Goal: Task Accomplishment & Management: Use online tool/utility

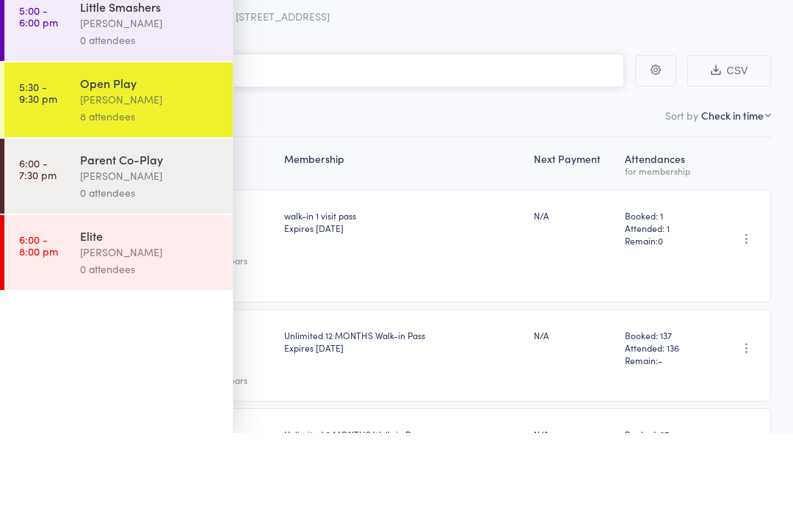
scroll to position [86, 0]
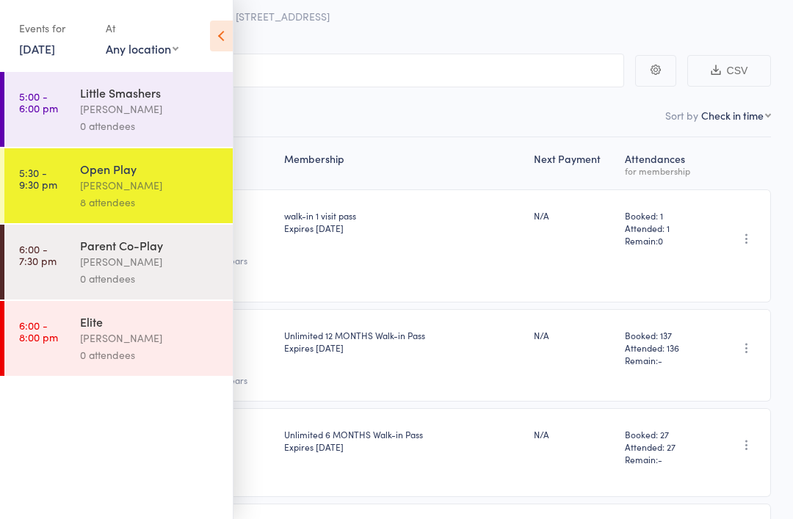
click at [230, 37] on icon at bounding box center [221, 36] width 23 height 31
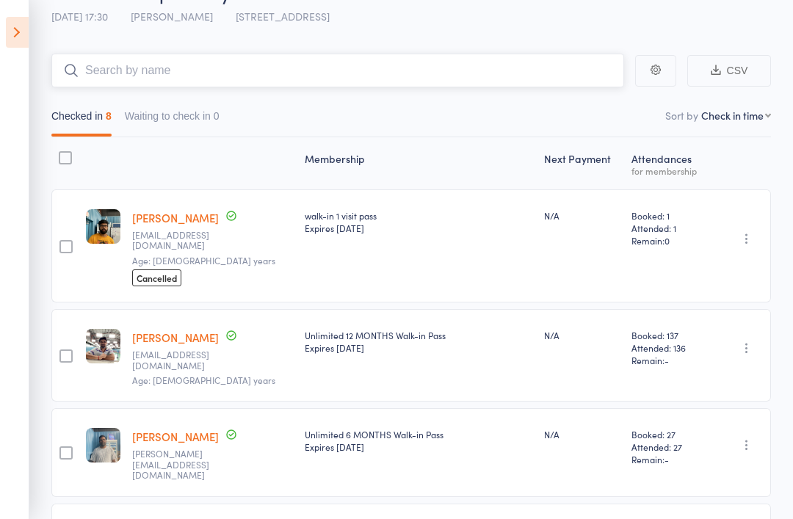
click at [532, 79] on input "search" at bounding box center [337, 71] width 573 height 34
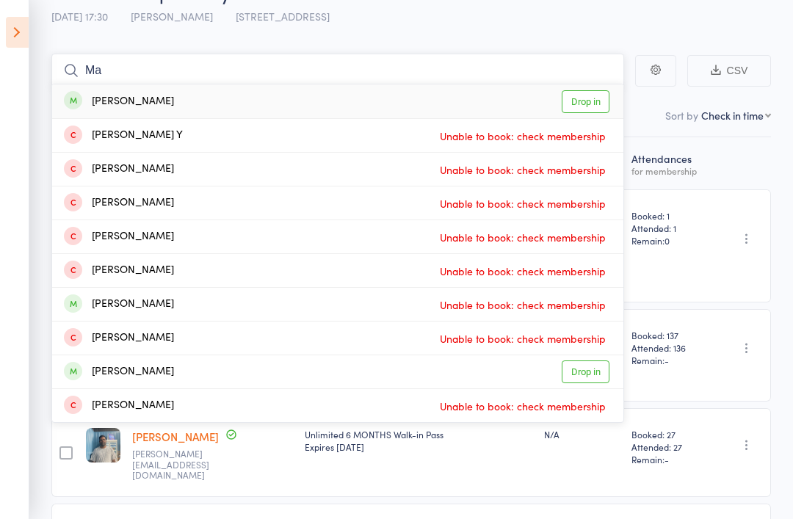
type input "M"
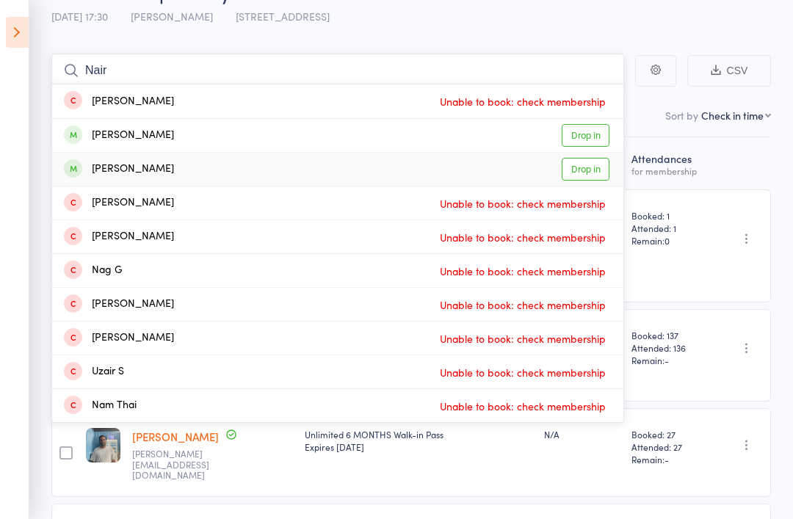
type input "Nair"
click at [603, 163] on link "Drop in" at bounding box center [586, 169] width 48 height 23
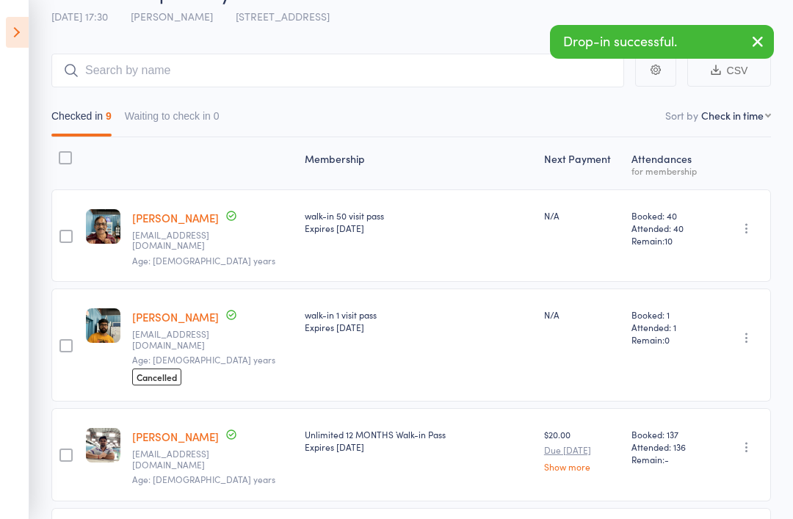
click at [28, 36] on icon at bounding box center [17, 32] width 23 height 31
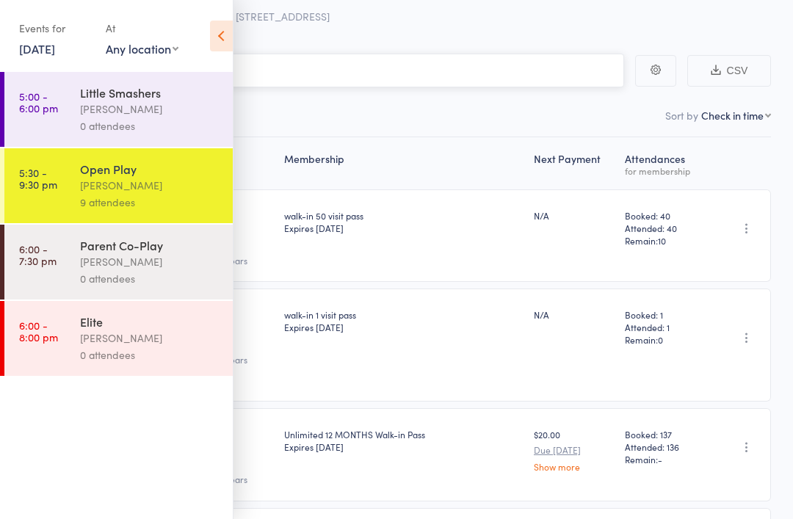
click at [292, 67] on input "search" at bounding box center [323, 71] width 602 height 34
click at [214, 37] on icon at bounding box center [221, 36] width 23 height 31
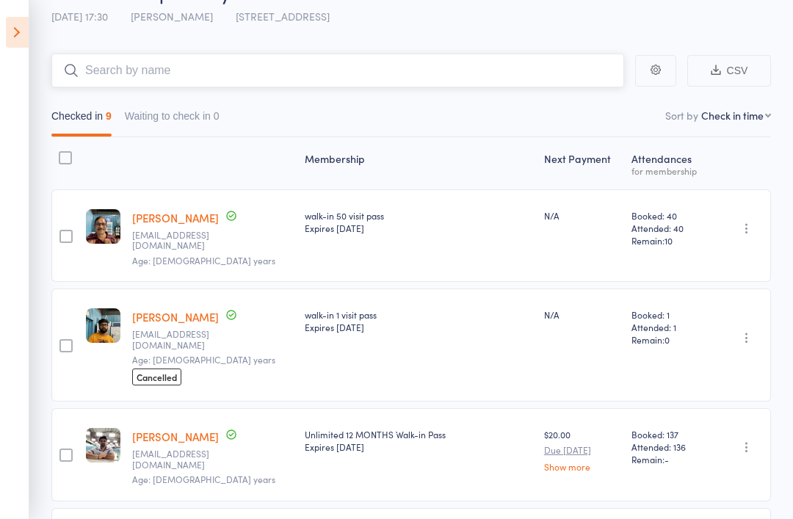
click at [524, 59] on input "search" at bounding box center [337, 71] width 573 height 34
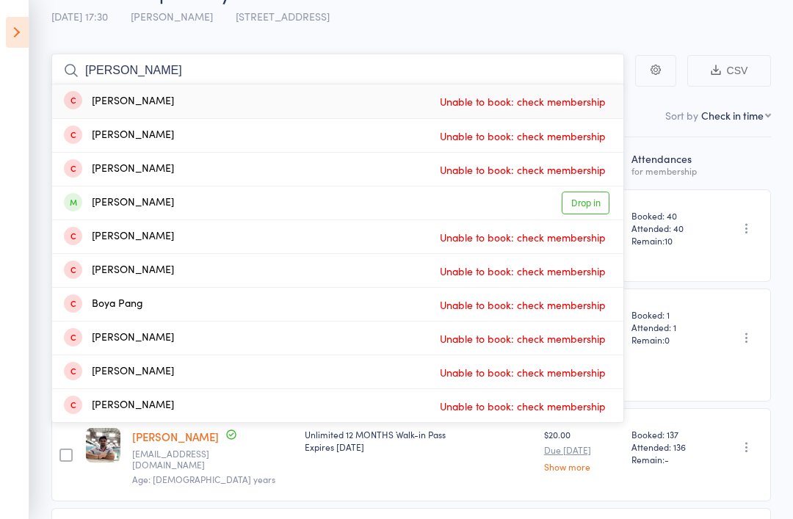
type input "Pandher"
click at [591, 199] on link "Drop in" at bounding box center [586, 203] width 48 height 23
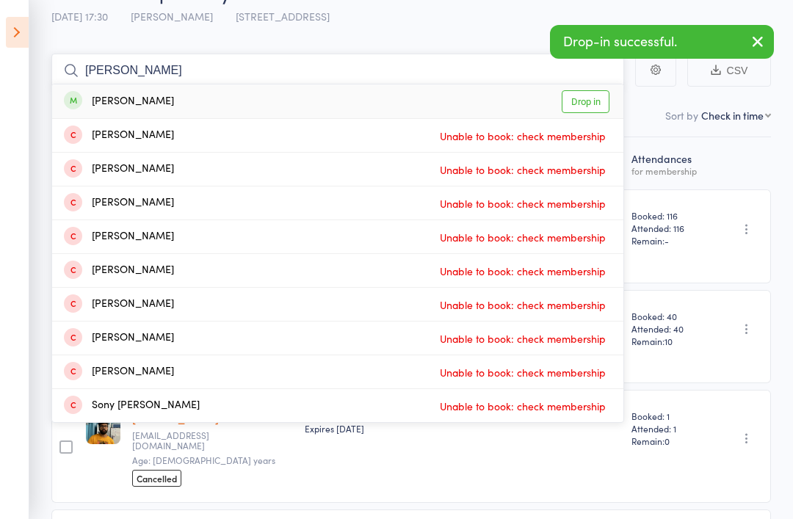
type input "Danny"
click at [601, 99] on link "Drop in" at bounding box center [586, 101] width 48 height 23
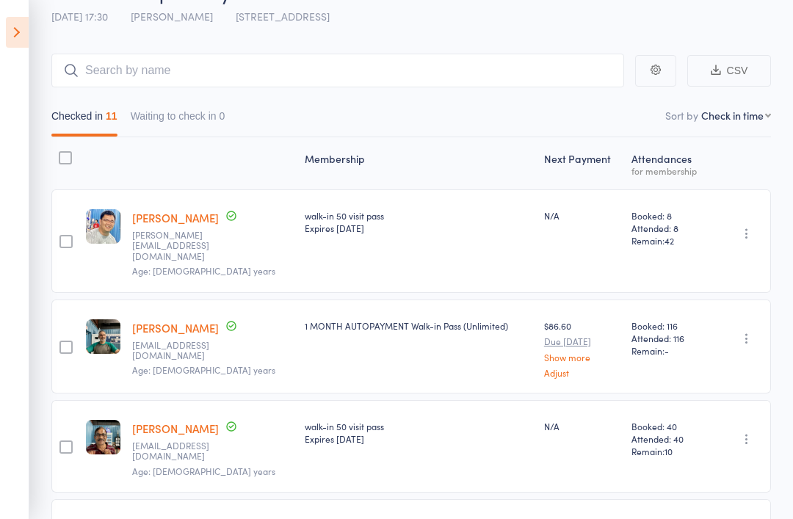
click at [23, 28] on icon at bounding box center [17, 32] width 23 height 31
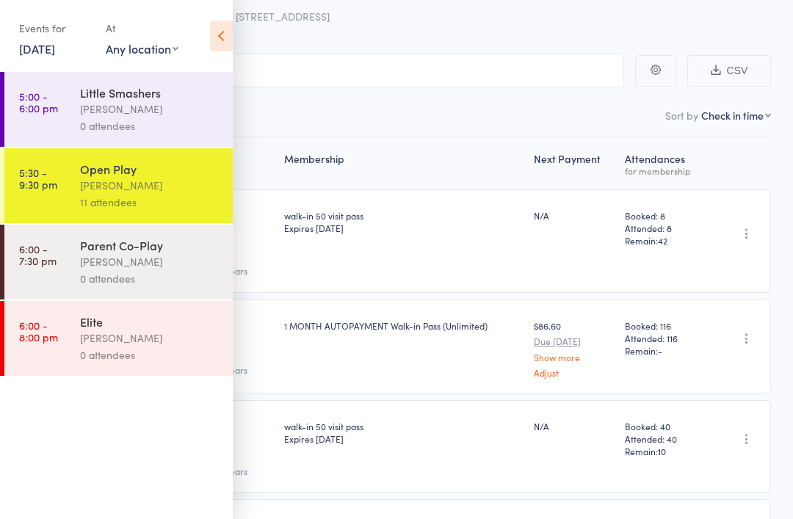
click at [136, 278] on div "0 attendees" at bounding box center [150, 278] width 140 height 17
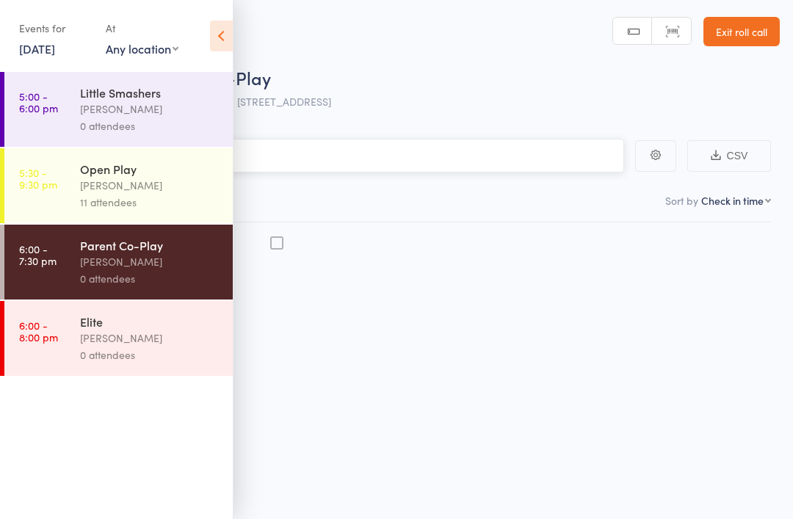
scroll to position [10, 0]
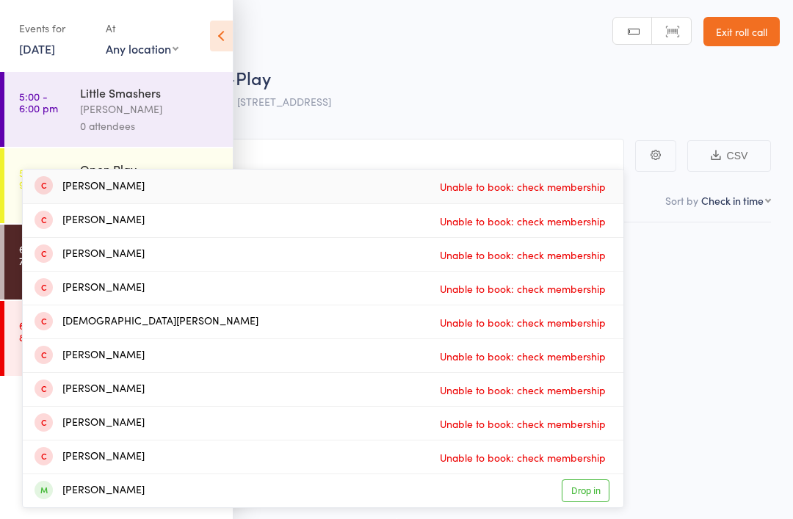
click at [218, 32] on icon at bounding box center [221, 36] width 23 height 31
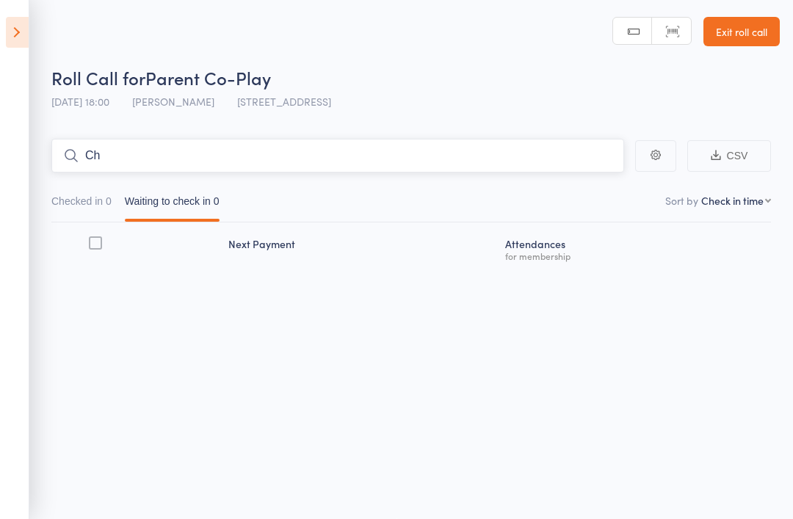
click at [246, 141] on input "Ch" at bounding box center [337, 156] width 573 height 34
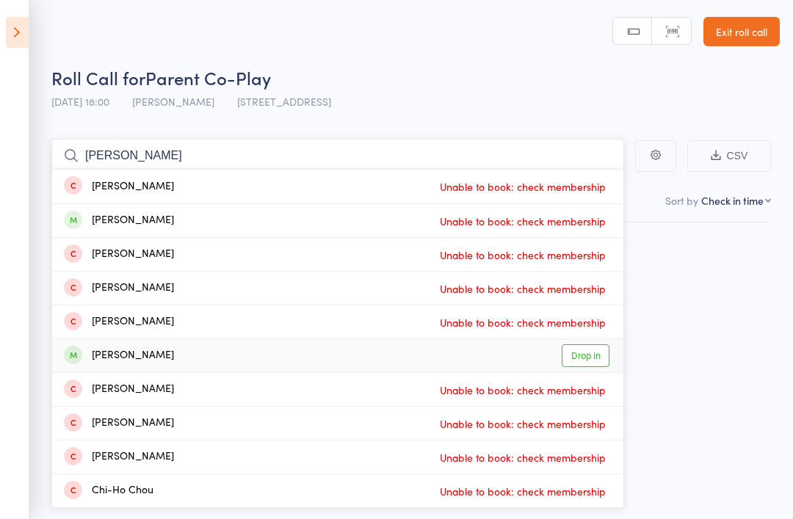
type input "Chiu"
click at [593, 344] on link "Drop in" at bounding box center [586, 355] width 48 height 23
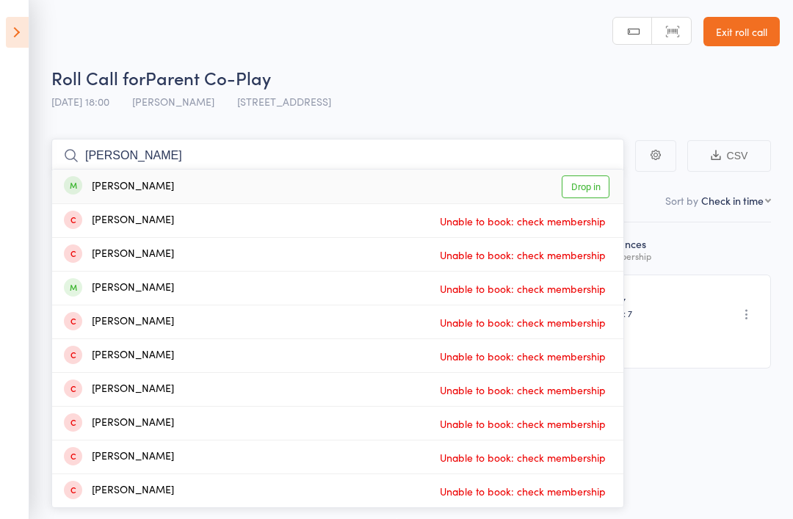
type input "Cheng xu"
click at [590, 175] on link "Drop in" at bounding box center [586, 186] width 48 height 23
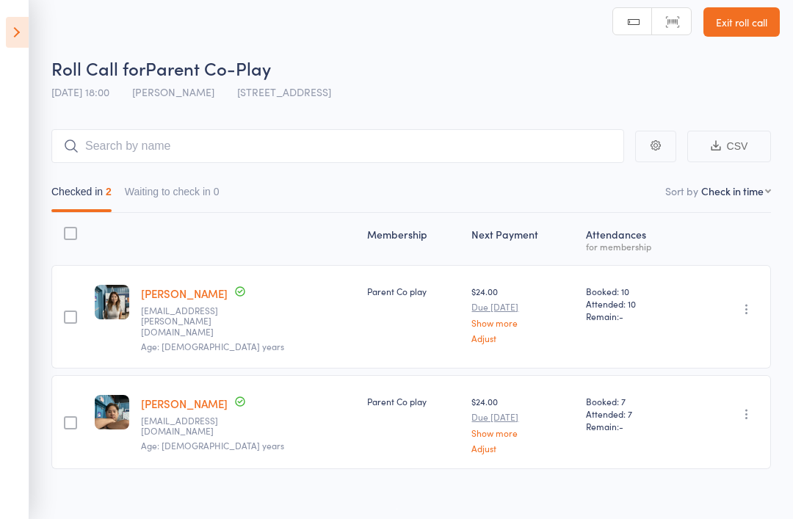
click at [21, 46] on icon at bounding box center [17, 32] width 23 height 31
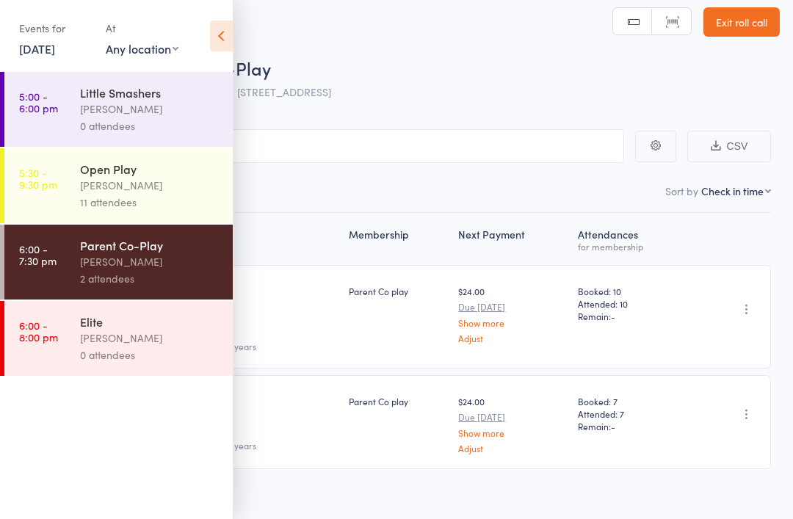
click at [195, 177] on div "Open Play" at bounding box center [150, 169] width 140 height 16
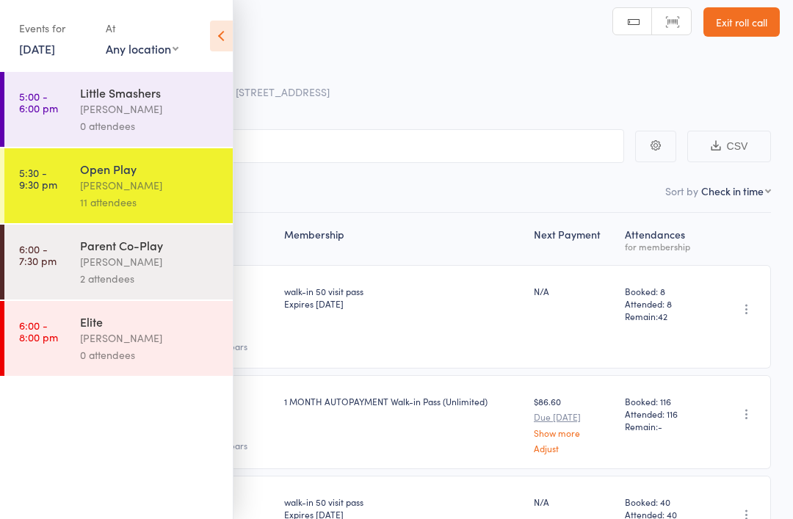
click at [223, 34] on icon at bounding box center [221, 36] width 23 height 31
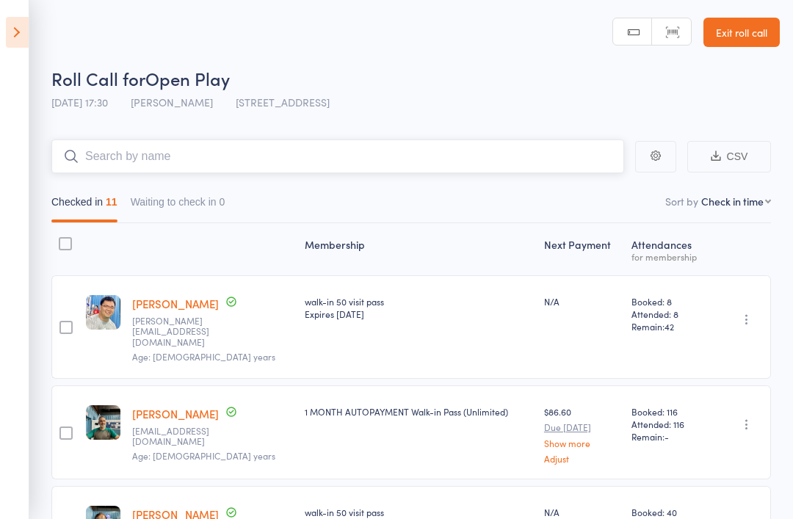
click at [531, 152] on input "search" at bounding box center [337, 157] width 573 height 34
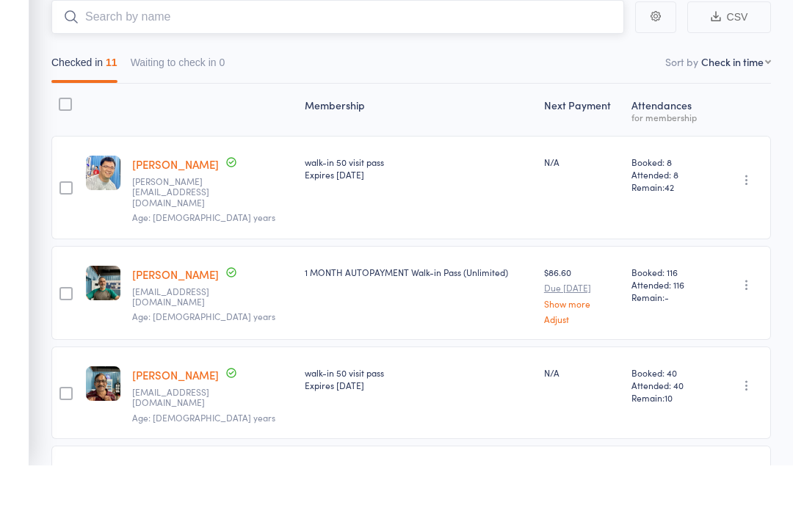
scroll to position [140, 0]
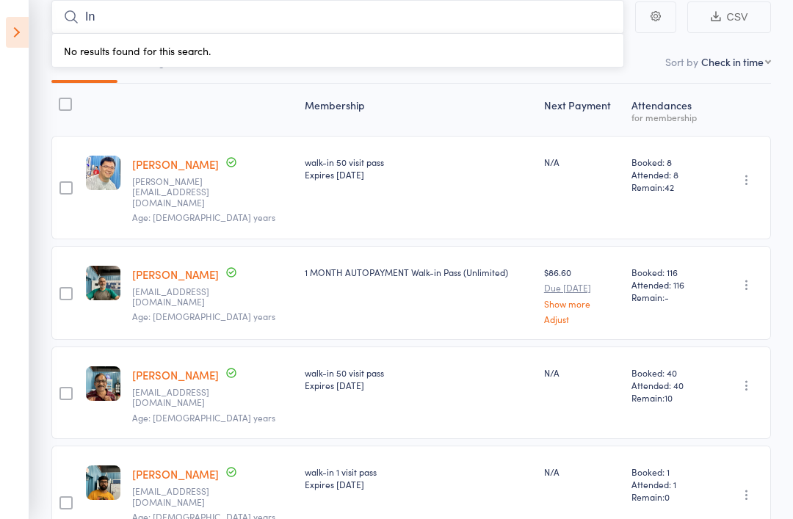
type input "I"
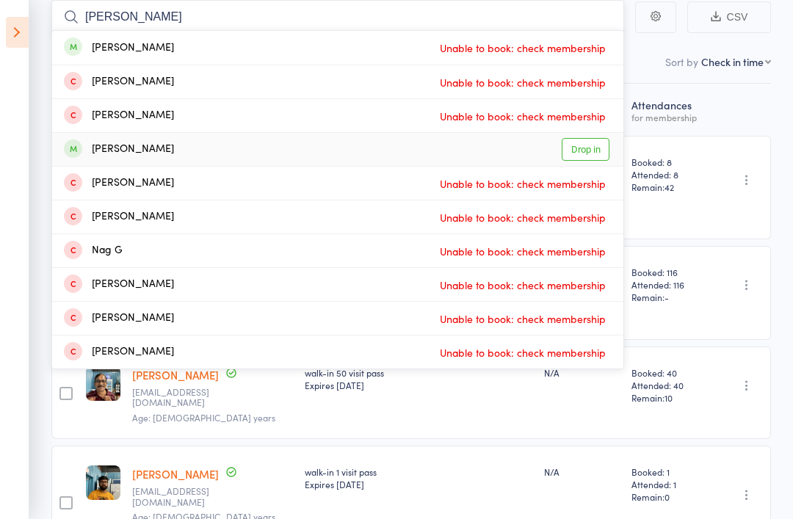
type input "Navin"
click at [601, 146] on link "Drop in" at bounding box center [586, 149] width 48 height 23
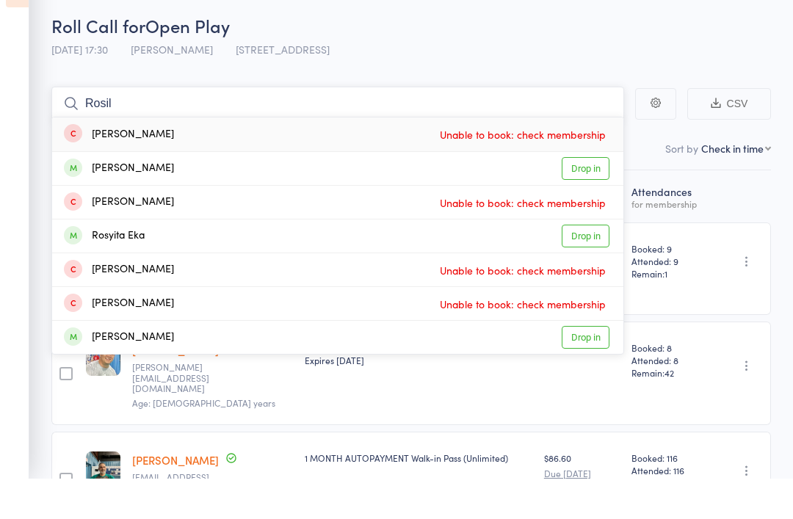
scroll to position [22, 0]
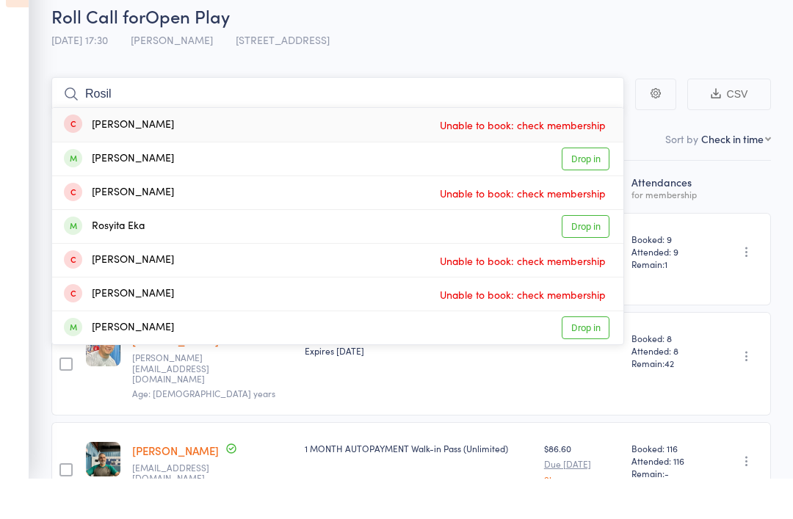
type input "Rosil"
click at [587, 188] on link "Drop in" at bounding box center [586, 199] width 48 height 23
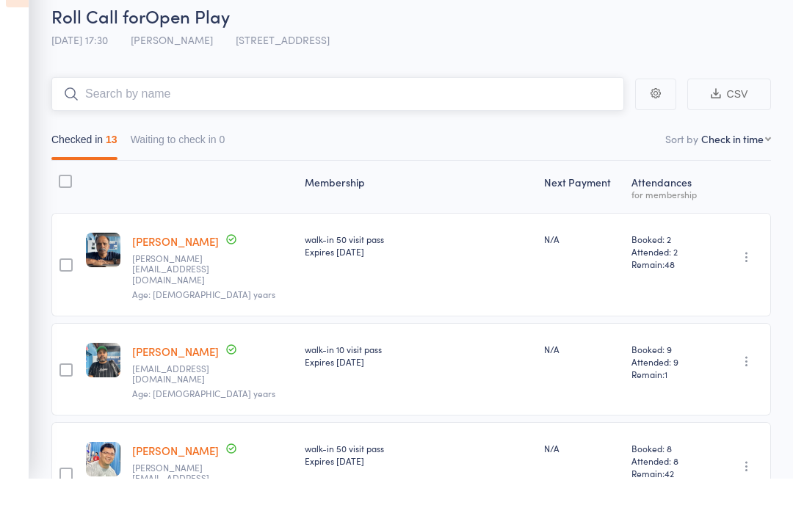
scroll to position [62, 0]
click at [208, 87] on input "search" at bounding box center [337, 94] width 573 height 34
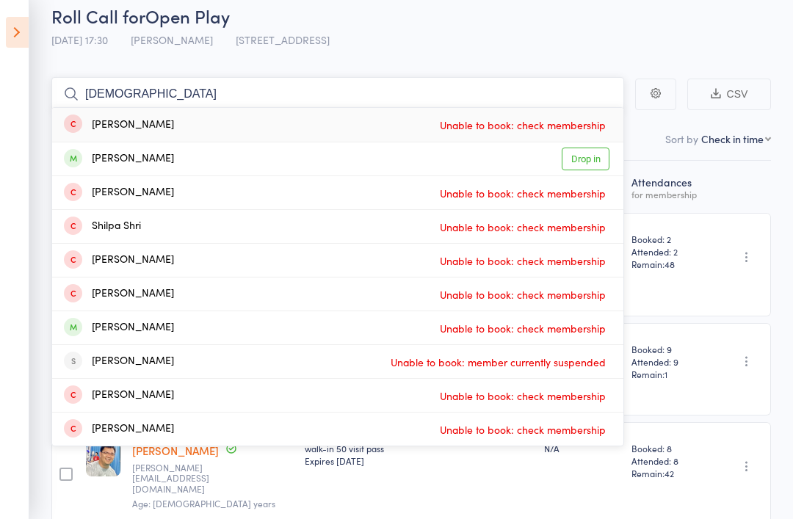
type input "Shiva"
click at [589, 170] on link "Drop in" at bounding box center [586, 159] width 48 height 23
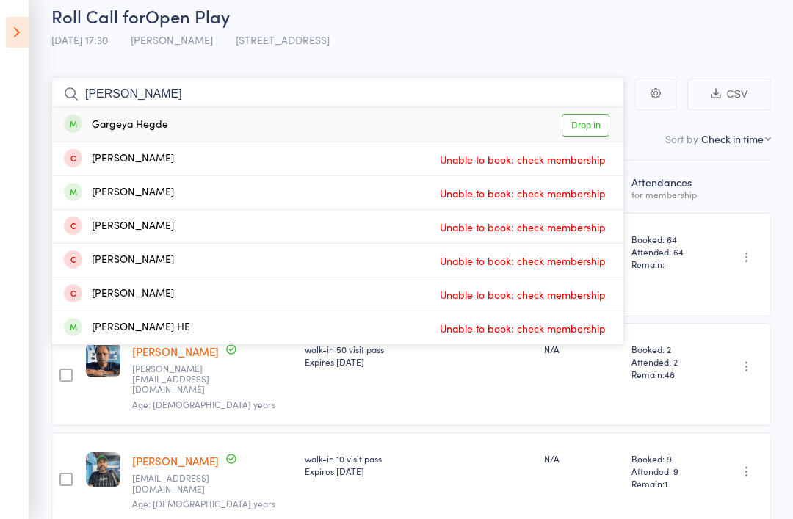
type input "Hegde"
click at [598, 121] on link "Drop in" at bounding box center [586, 125] width 48 height 23
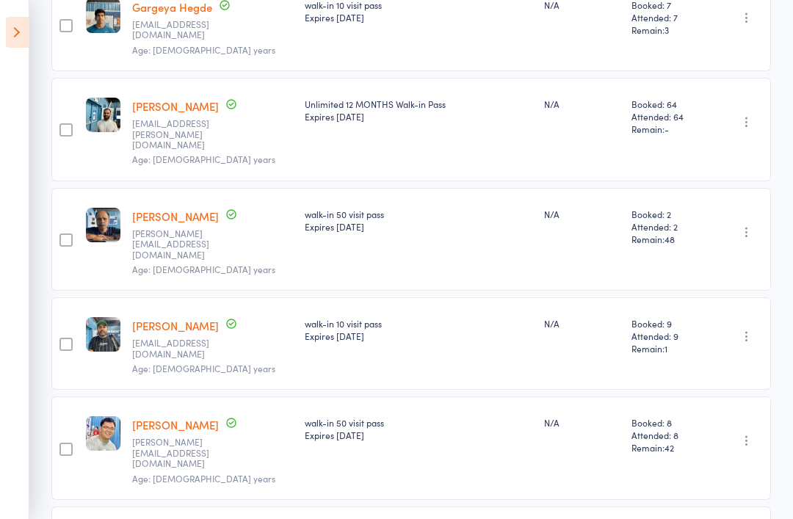
scroll to position [0, 0]
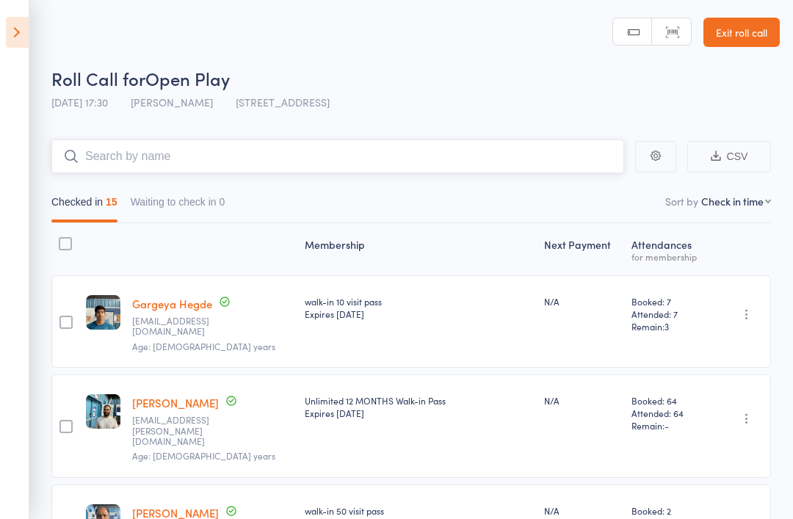
type input "M"
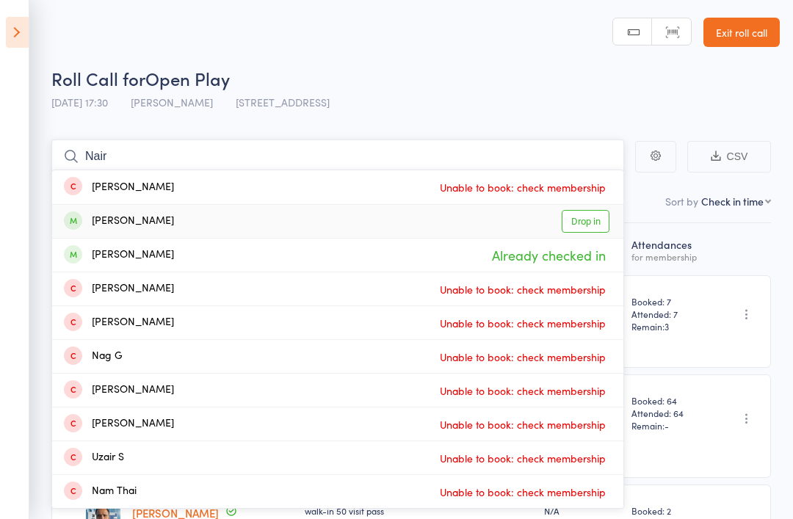
type input "Nair"
click at [598, 215] on link "Drop in" at bounding box center [586, 221] width 48 height 23
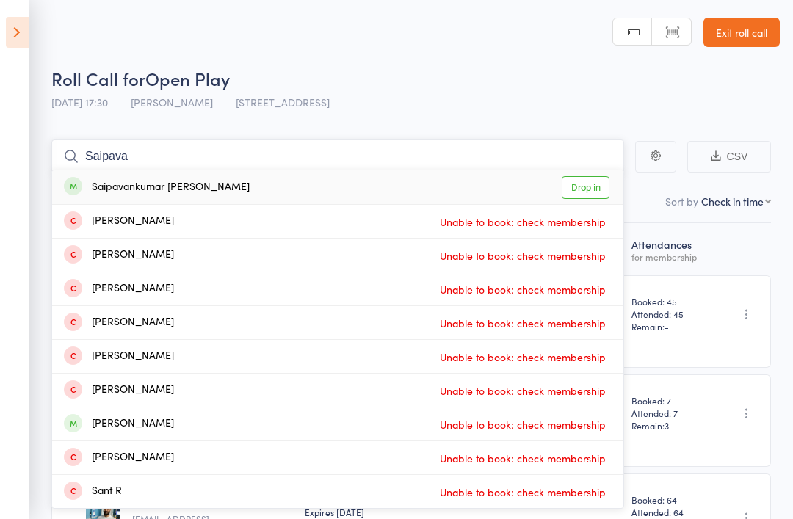
type input "Saipava"
click at [593, 176] on link "Drop in" at bounding box center [586, 187] width 48 height 23
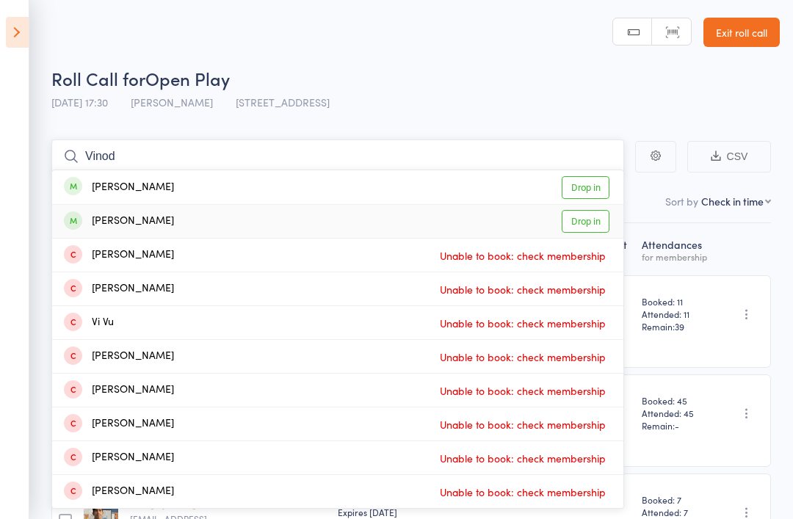
type input "Vinod"
click at [591, 220] on link "Drop in" at bounding box center [586, 221] width 48 height 23
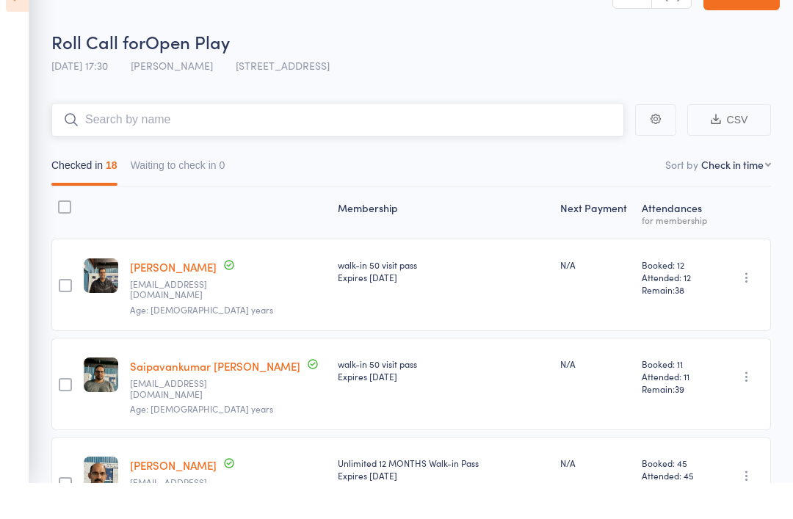
scroll to position [40, 0]
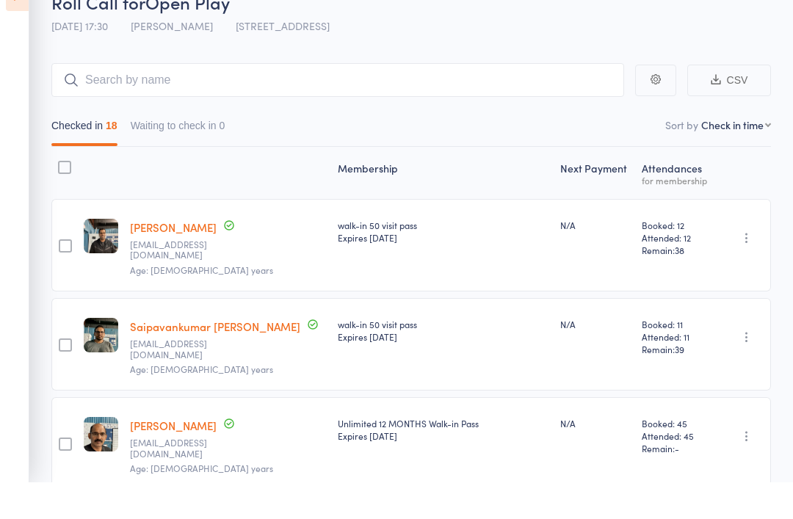
click at [166, 434] on div "Manoj Nair manoj1997@gmail.com Age: 55 years" at bounding box center [228, 480] width 208 height 93
click at [148, 418] on link "[PERSON_NAME]" at bounding box center [173, 425] width 87 height 15
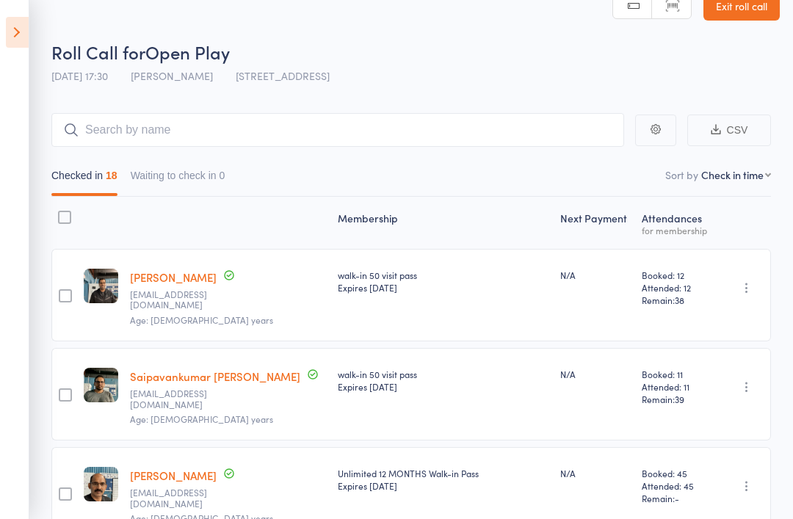
scroll to position [0, 0]
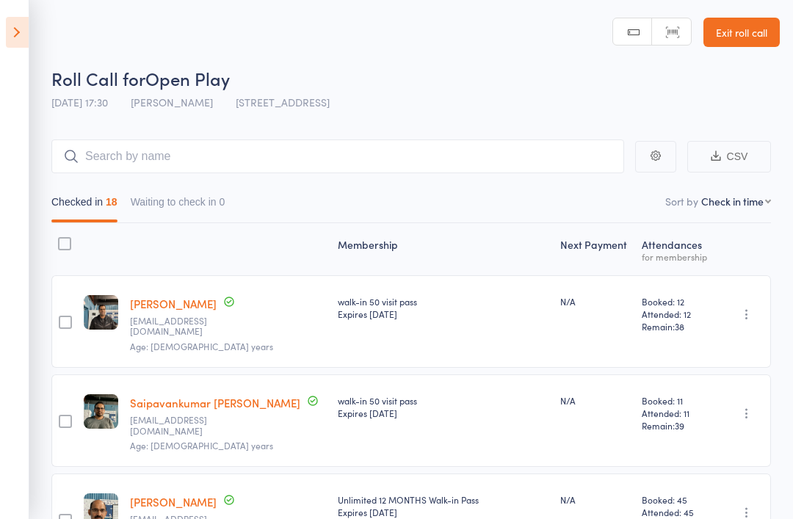
click at [21, 38] on icon at bounding box center [17, 32] width 23 height 31
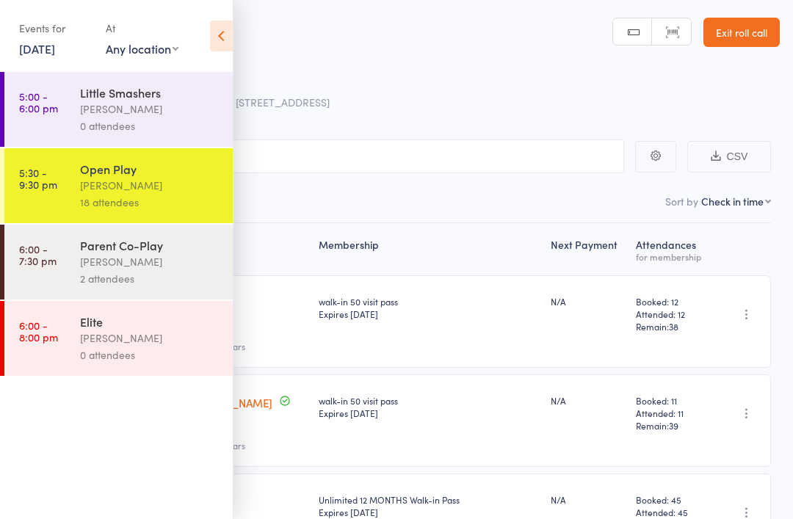
click at [176, 264] on div "[PERSON_NAME]" at bounding box center [150, 261] width 140 height 17
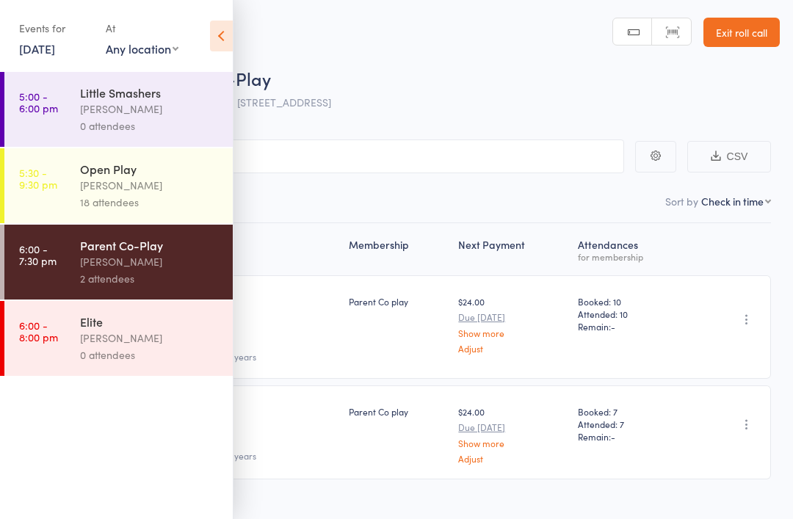
click at [227, 35] on icon at bounding box center [221, 36] width 23 height 31
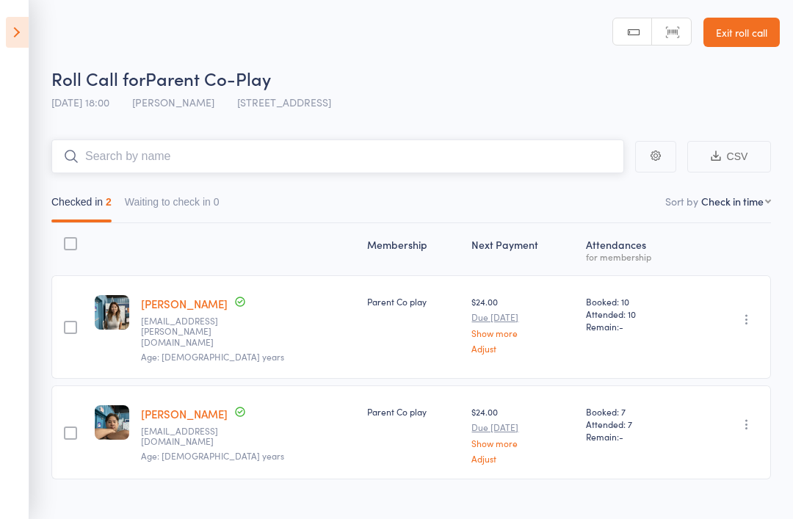
click at [383, 170] on input "search" at bounding box center [337, 157] width 573 height 34
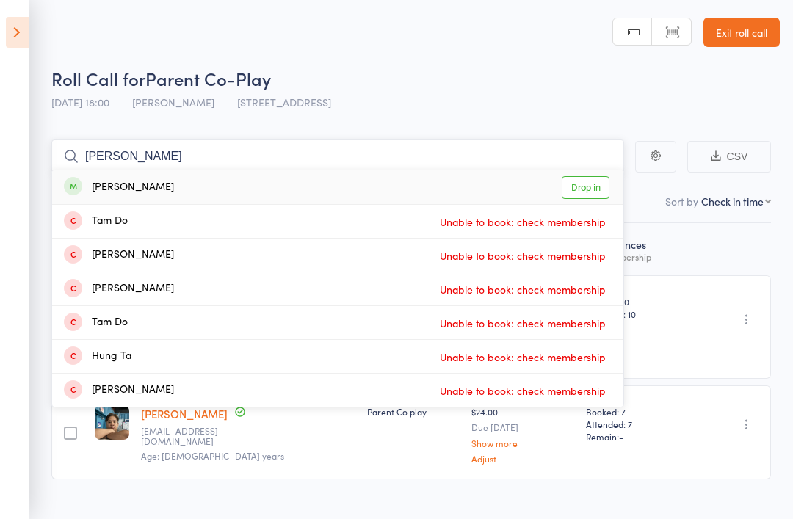
type input "Tapash"
click at [601, 192] on link "Drop in" at bounding box center [586, 187] width 48 height 23
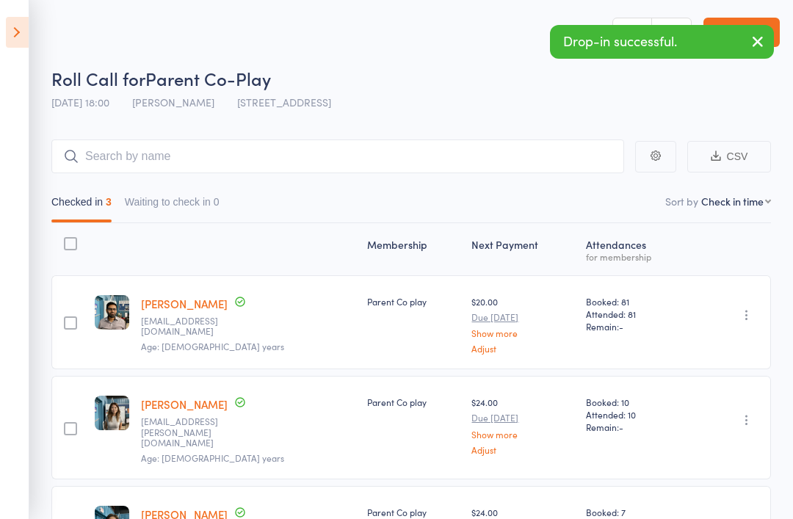
click at [9, 44] on icon at bounding box center [17, 32] width 23 height 31
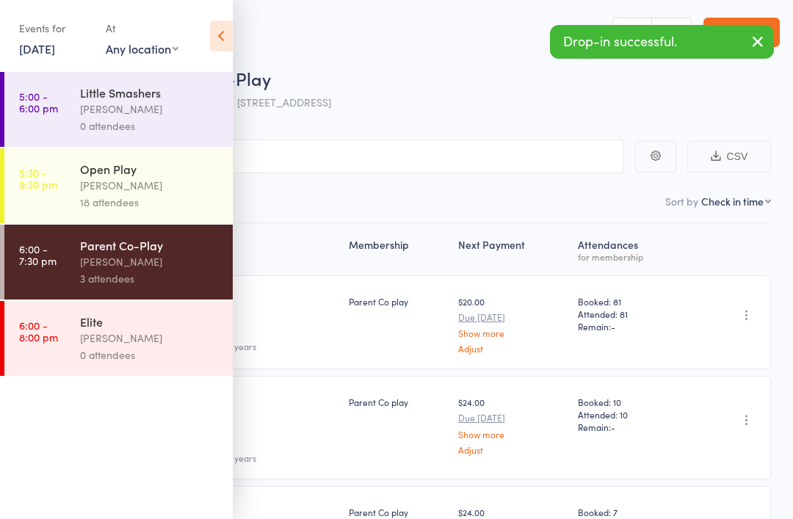
click at [177, 190] on div "[PERSON_NAME]" at bounding box center [150, 185] width 140 height 17
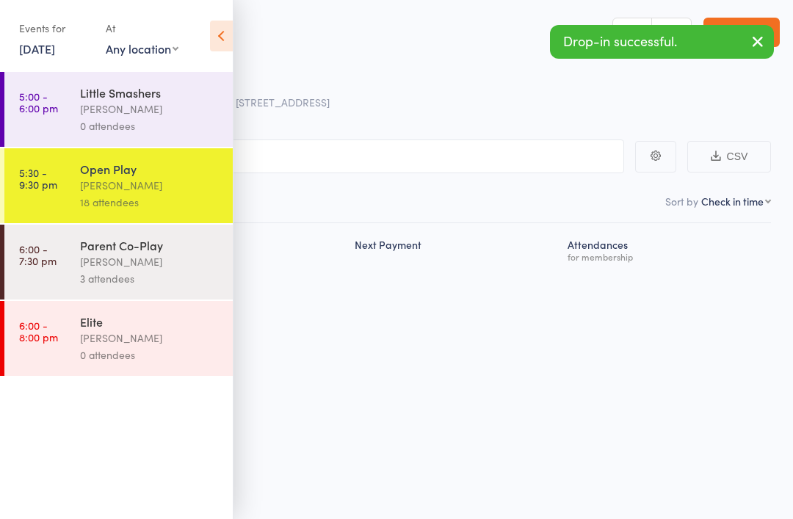
click at [227, 26] on icon at bounding box center [221, 36] width 23 height 31
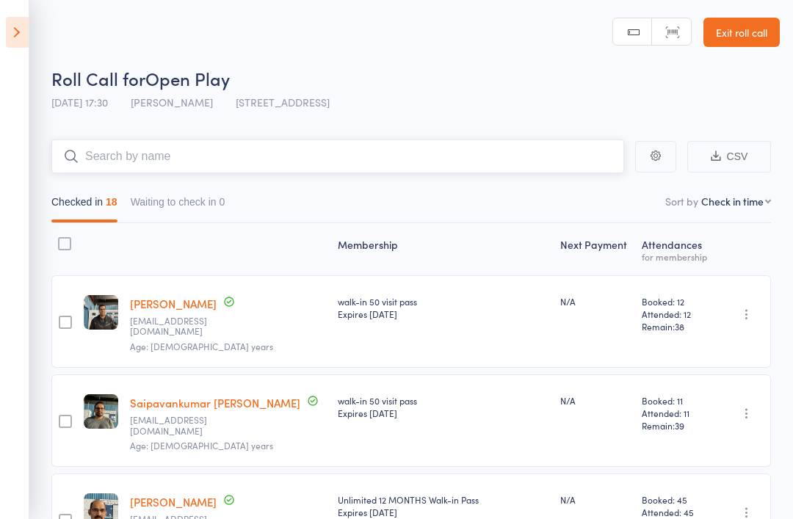
click at [402, 158] on input "search" at bounding box center [337, 157] width 573 height 34
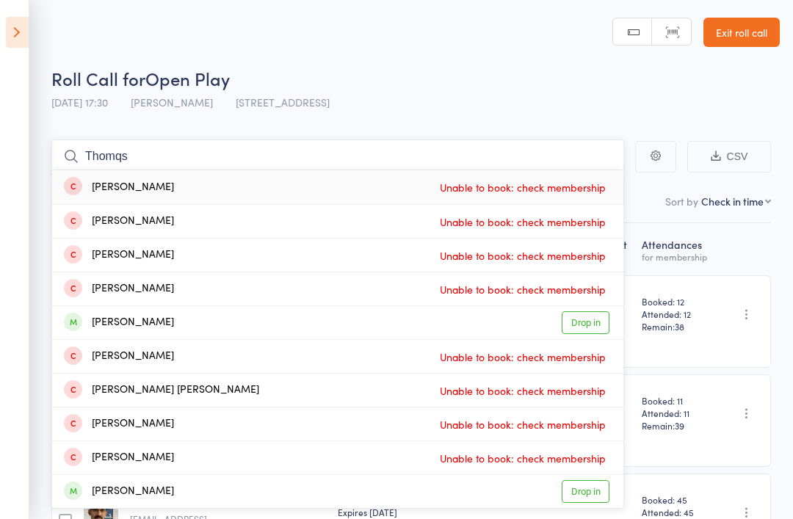
type input "Thomqs"
click at [595, 331] on link "Drop in" at bounding box center [586, 322] width 48 height 23
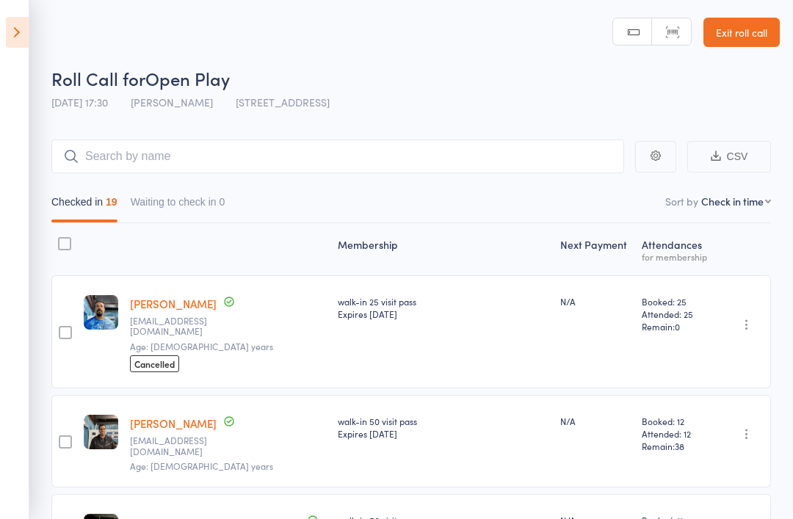
click at [177, 302] on link "[PERSON_NAME]" at bounding box center [173, 303] width 87 height 15
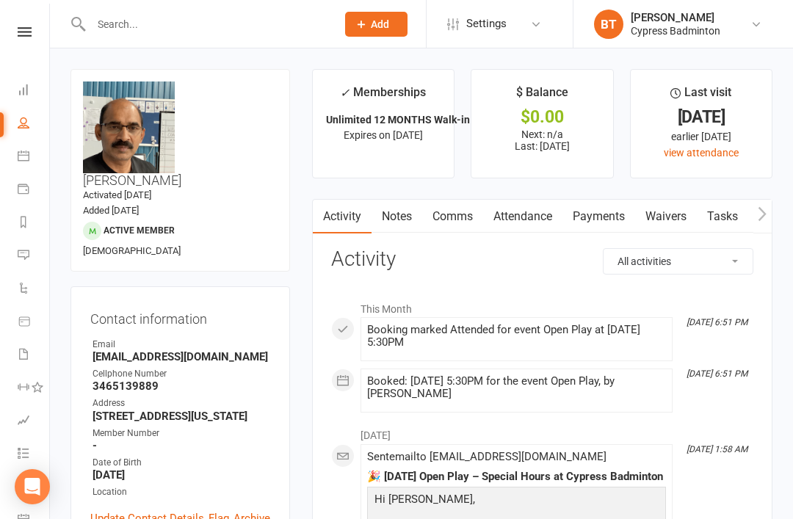
click at [590, 214] on link "Payments" at bounding box center [598, 217] width 73 height 34
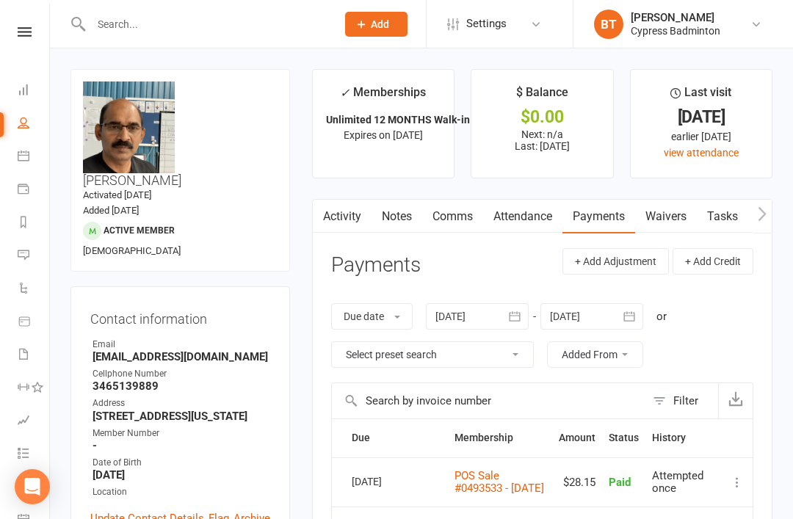
click at [449, 314] on div at bounding box center [477, 316] width 103 height 26
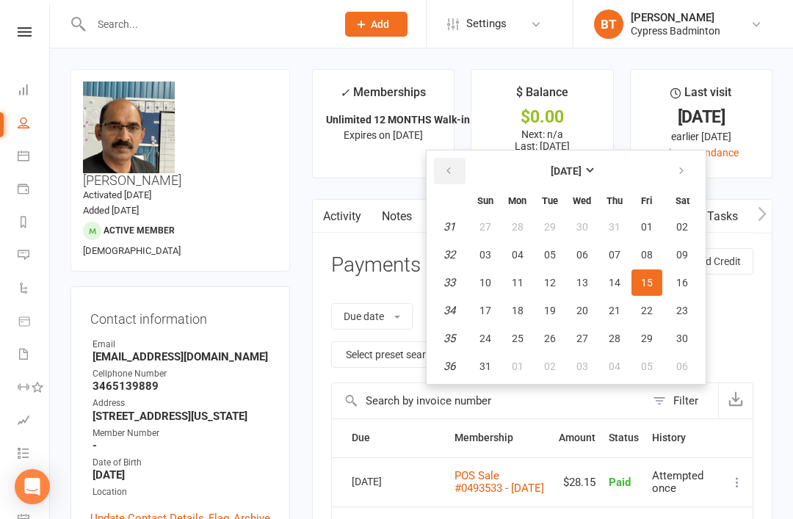
click at [460, 170] on button "button" at bounding box center [450, 171] width 32 height 26
click at [454, 173] on icon "button" at bounding box center [448, 171] width 10 height 12
click at [459, 170] on button "button" at bounding box center [450, 171] width 32 height 26
click at [499, 283] on button "11" at bounding box center [485, 282] width 31 height 26
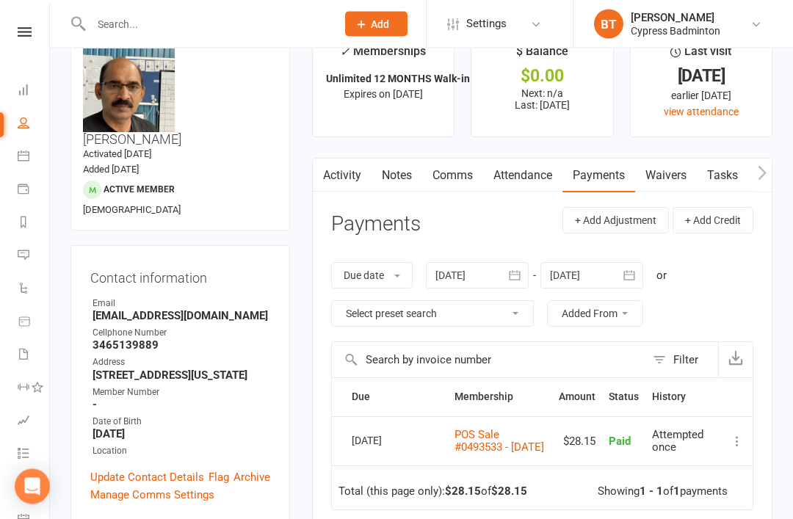
scroll to position [47, 0]
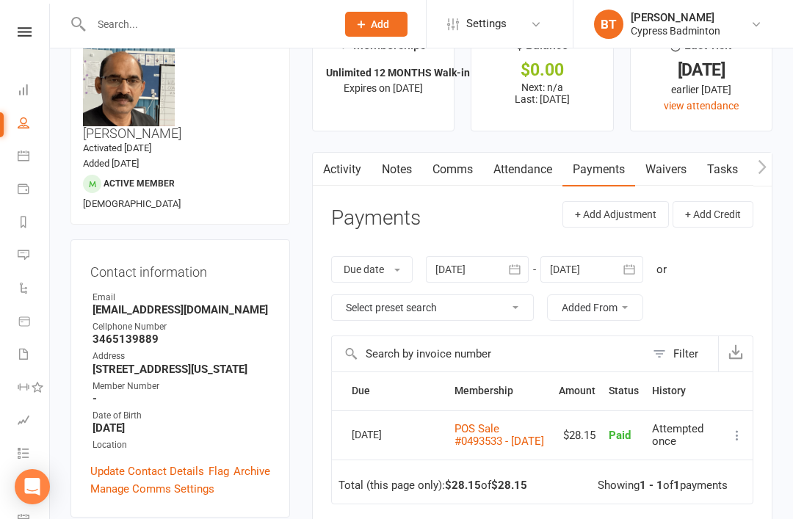
click at [460, 264] on div at bounding box center [477, 269] width 103 height 26
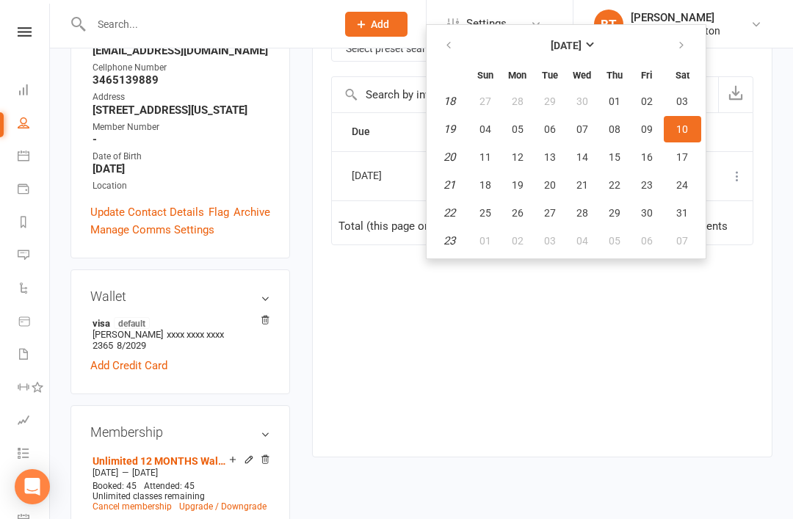
scroll to position [316, 0]
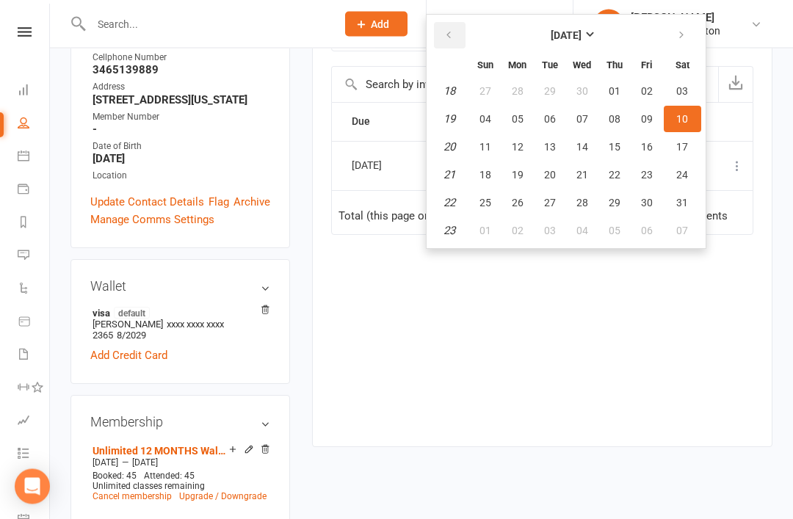
click at [453, 30] on icon "button" at bounding box center [448, 36] width 10 height 12
click at [457, 33] on button "button" at bounding box center [450, 35] width 32 height 26
click at [507, 173] on button "17" at bounding box center [517, 175] width 31 height 26
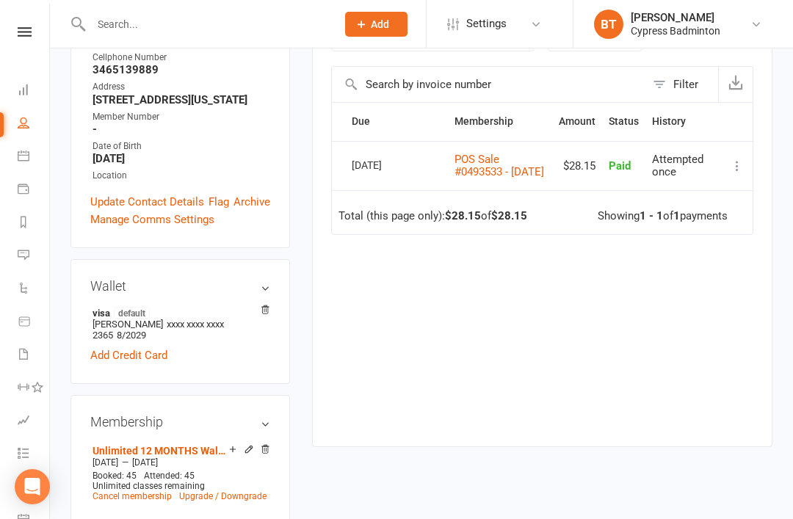
scroll to position [51, 0]
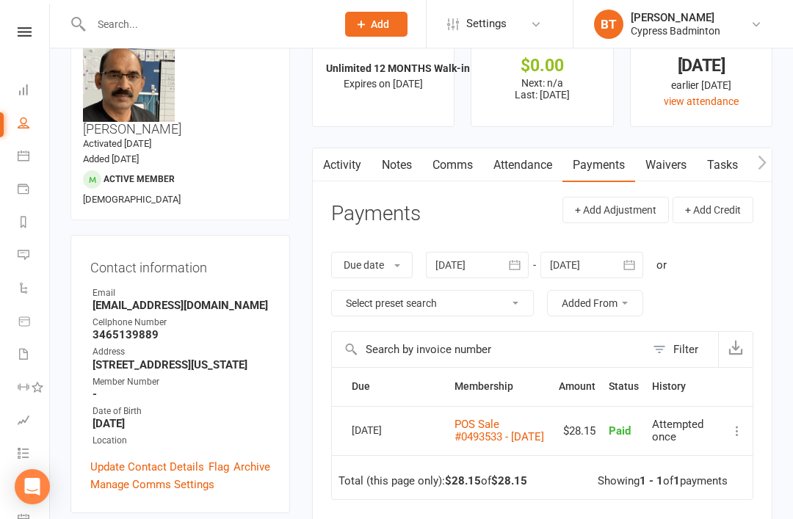
click at [466, 258] on div at bounding box center [477, 265] width 103 height 26
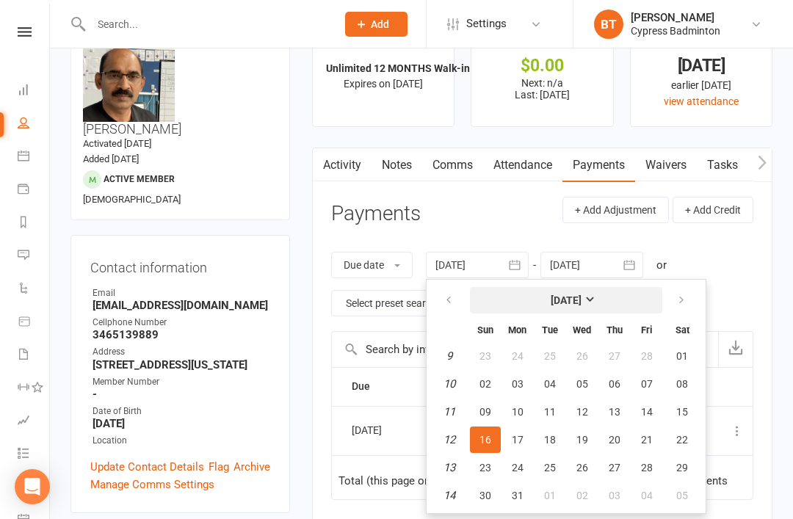
click at [586, 305] on button "March 2025" at bounding box center [566, 300] width 192 height 26
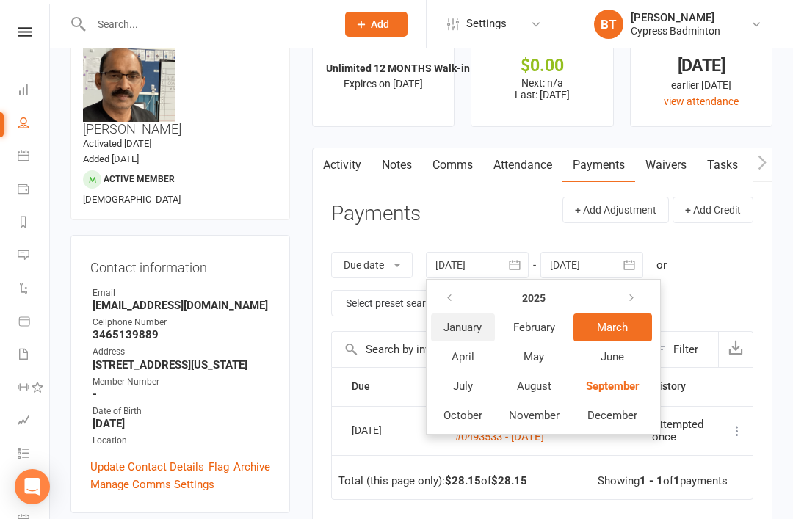
click at [465, 314] on button "January" at bounding box center [463, 328] width 64 height 28
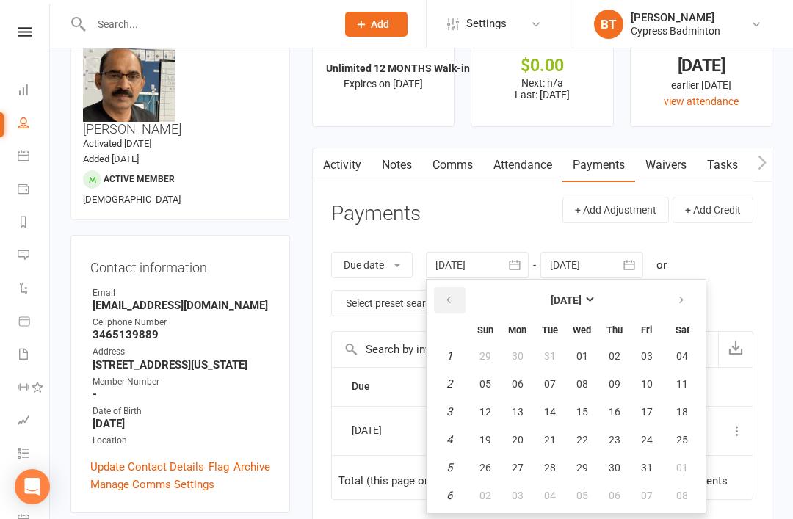
click at [460, 300] on button "button" at bounding box center [450, 300] width 32 height 26
click at [427, 518] on div "Due Contact Membership Amount Status History Invoice # Select this 18 Aug 2025 …" at bounding box center [542, 528] width 422 height 322
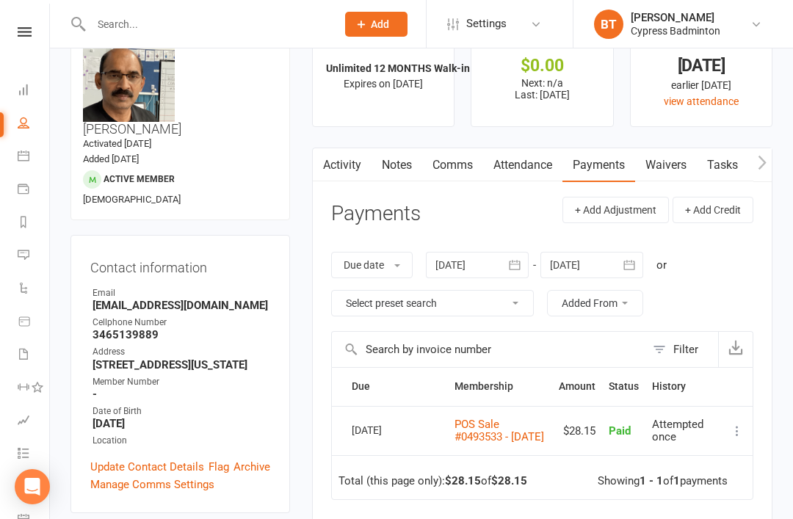
click at [450, 264] on div at bounding box center [477, 265] width 103 height 26
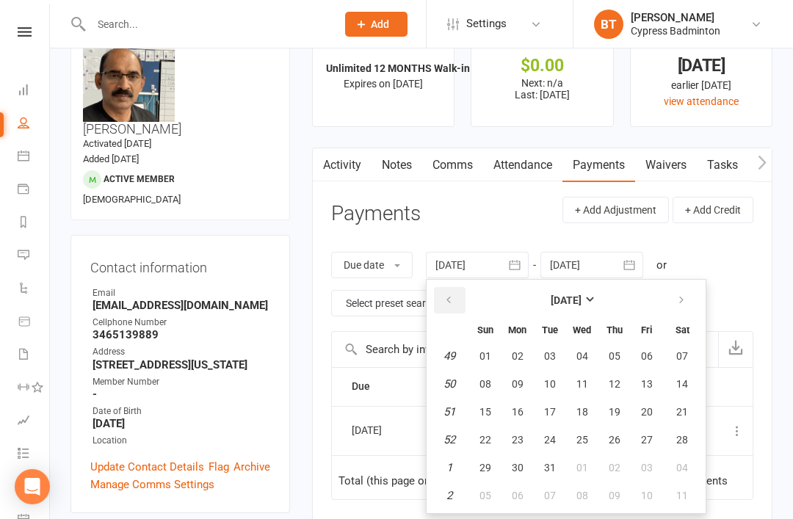
click at [458, 300] on button "button" at bounding box center [450, 300] width 32 height 26
click at [460, 297] on button "button" at bounding box center [450, 300] width 32 height 26
click at [457, 300] on button "button" at bounding box center [450, 300] width 32 height 26
click at [463, 307] on button "button" at bounding box center [450, 300] width 32 height 26
click at [489, 391] on button "04" at bounding box center [485, 384] width 31 height 26
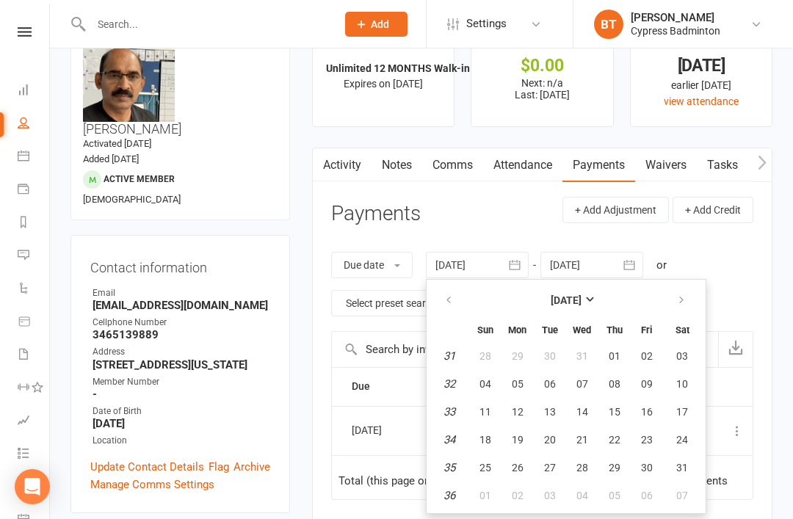
type input "04 Aug 2024"
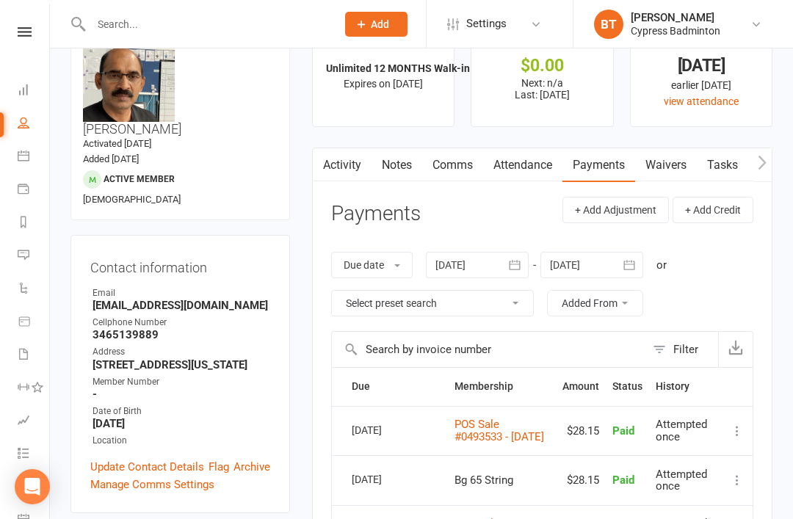
click at [460, 265] on div at bounding box center [477, 265] width 103 height 26
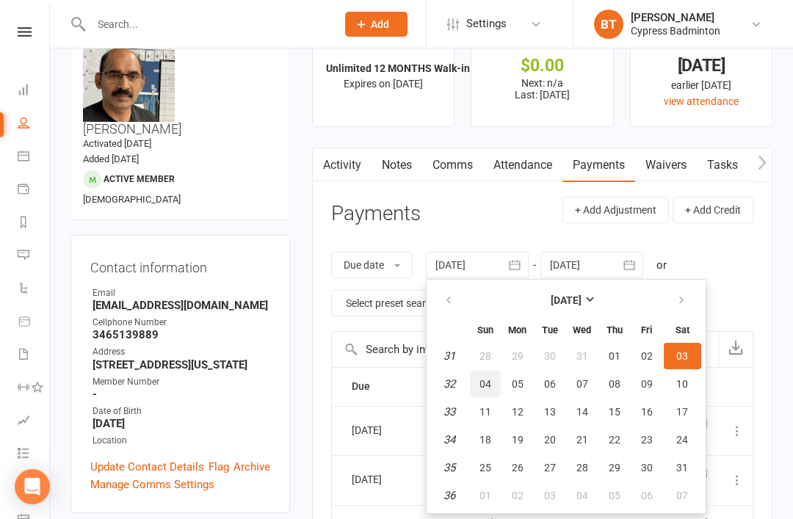
click at [494, 380] on button "04" at bounding box center [485, 384] width 31 height 26
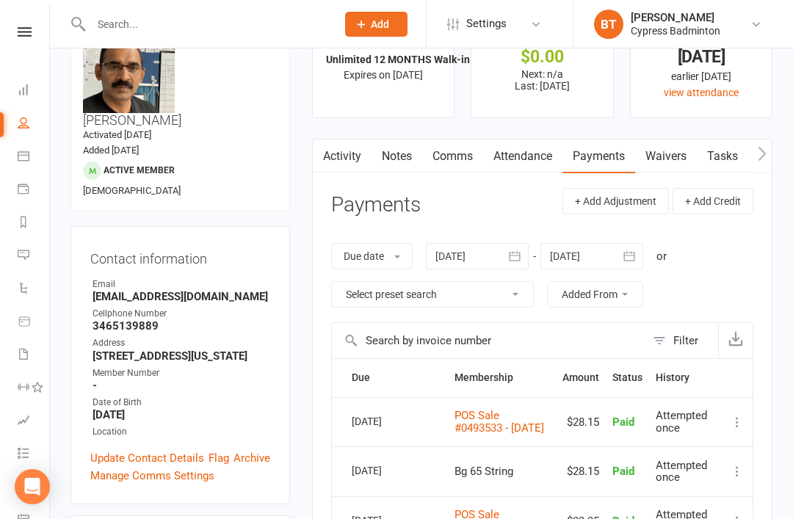
scroll to position [0, 0]
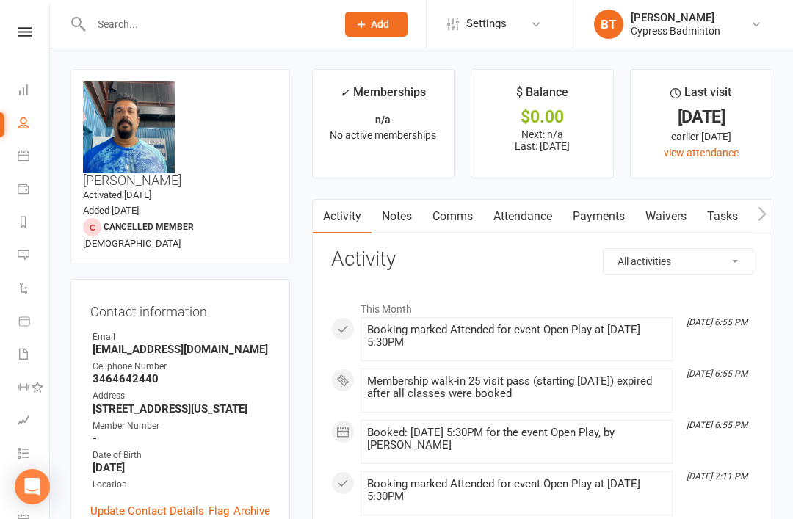
click at [532, 211] on link "Attendance" at bounding box center [522, 217] width 79 height 34
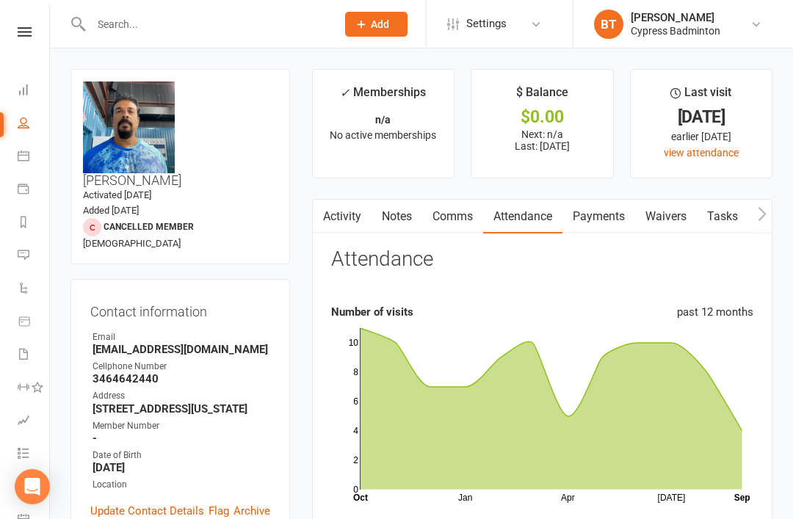
click at [338, 221] on link "Activity" at bounding box center [342, 217] width 59 height 34
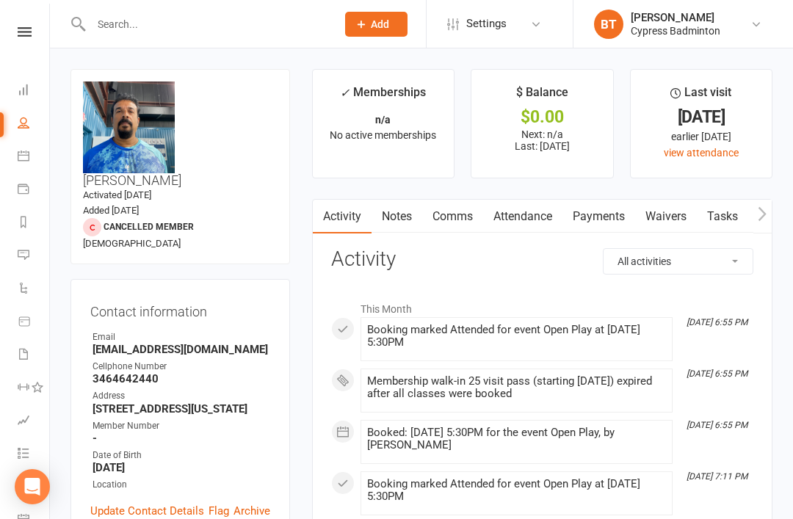
click at [704, 264] on select "All activities Bookings / Attendances Communications Notes Failed SMSes Grading…" at bounding box center [678, 261] width 149 height 25
select select "BookingLogEntry"
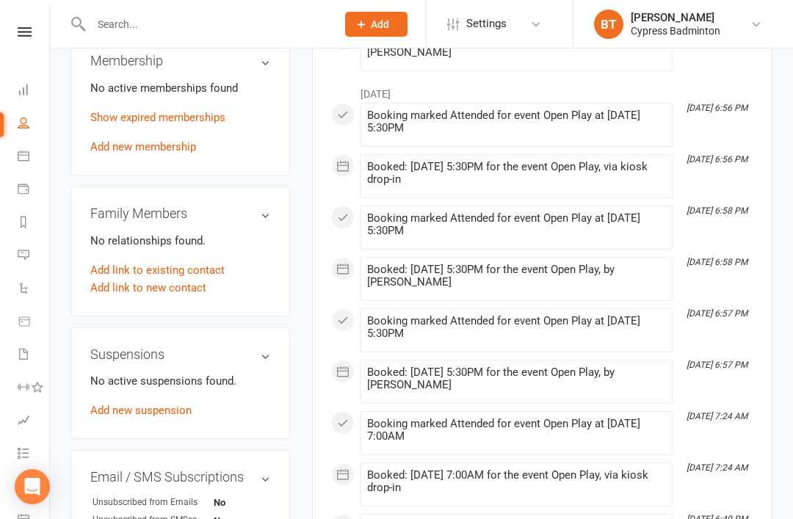
scroll to position [24, 0]
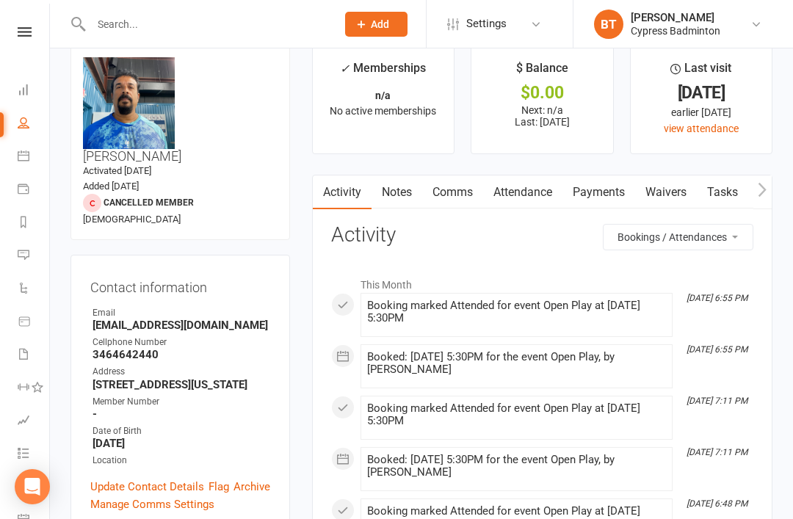
click at [32, 159] on link "Calendar" at bounding box center [34, 157] width 33 height 33
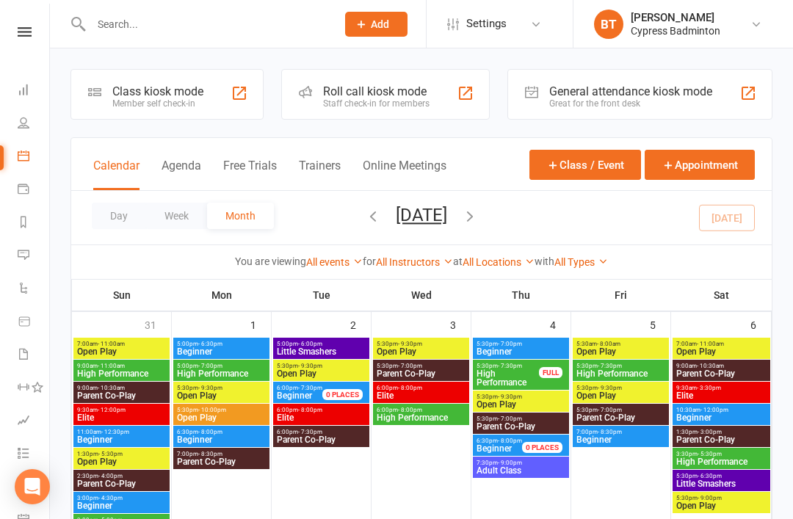
click at [365, 213] on icon "button" at bounding box center [373, 216] width 16 height 16
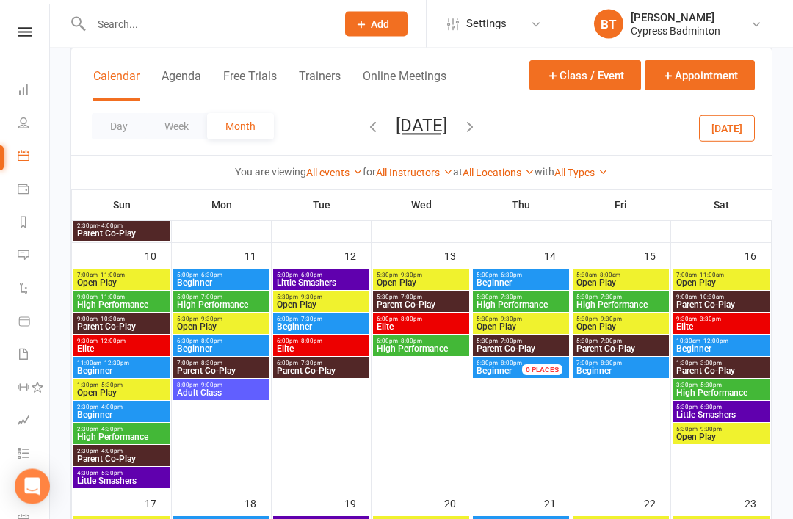
scroll to position [529, 0]
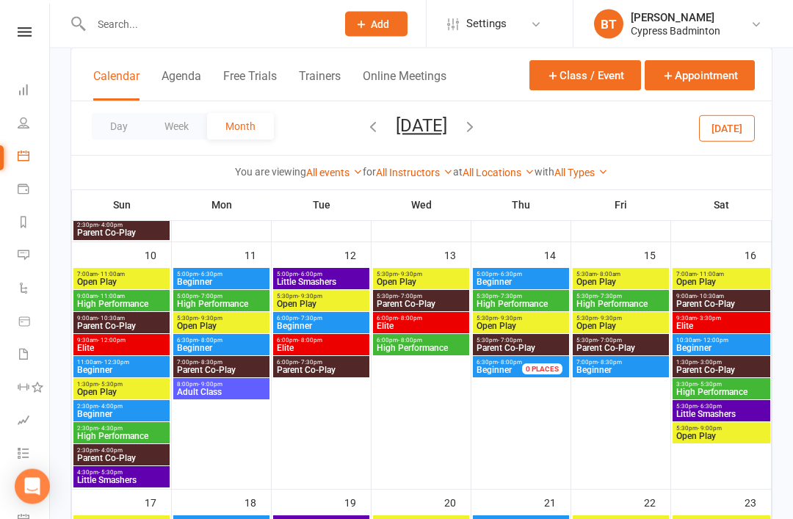
click at [756, 278] on span "Open Play" at bounding box center [721, 282] width 92 height 9
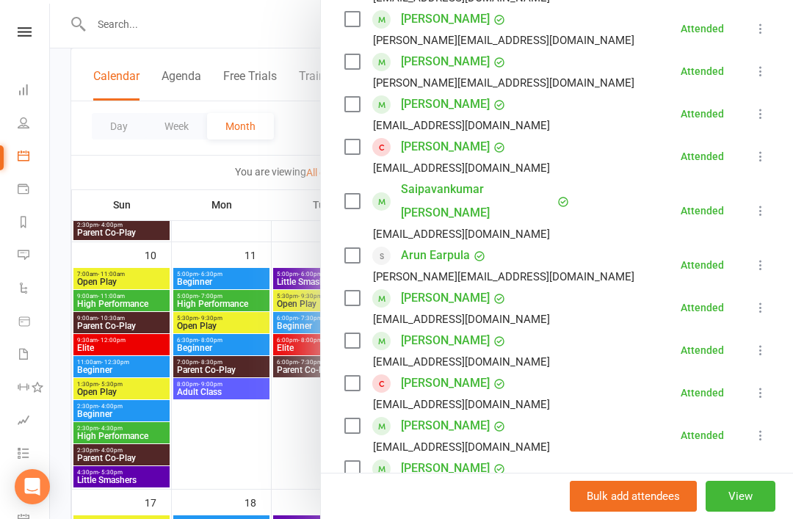
scroll to position [358, 0]
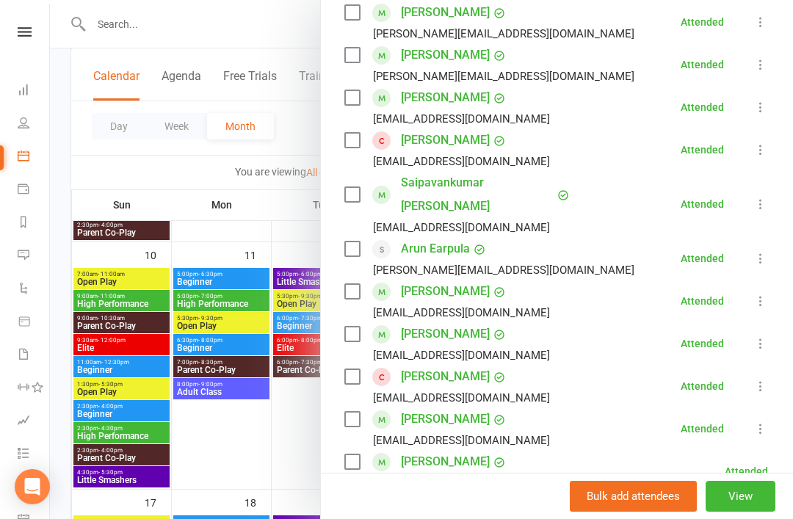
click at [32, 86] on link "Dashboard" at bounding box center [34, 91] width 33 height 33
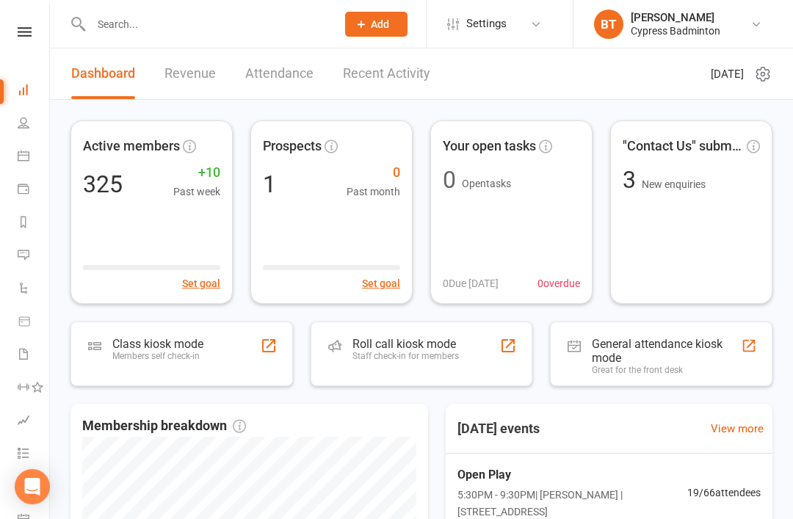
click at [409, 70] on link "Recent Activity" at bounding box center [386, 73] width 87 height 51
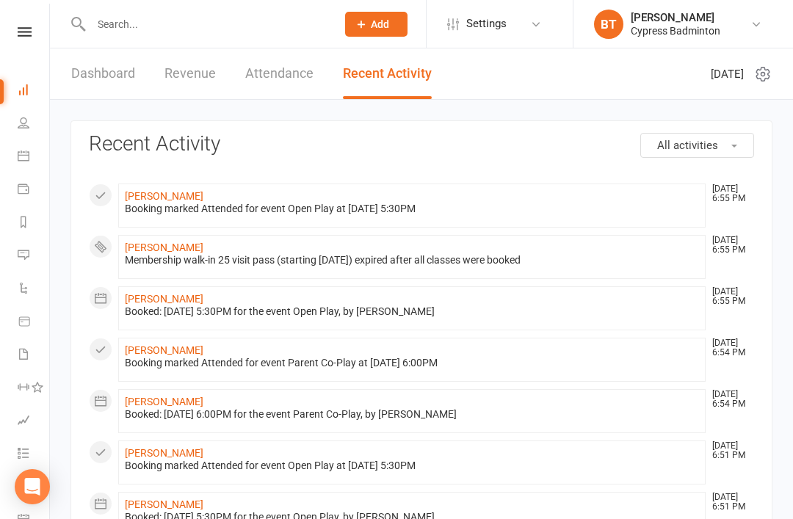
click at [95, 65] on link "Dashboard" at bounding box center [103, 73] width 64 height 51
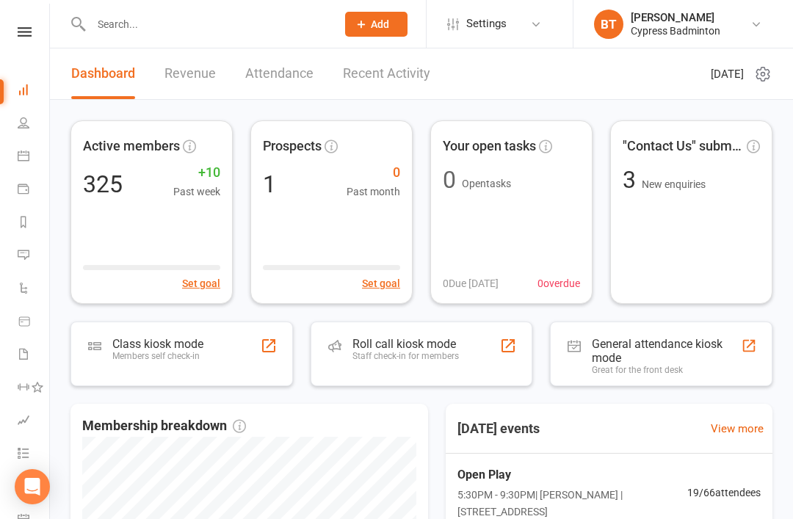
click at [439, 358] on div "Staff check-in for members" at bounding box center [405, 356] width 106 height 10
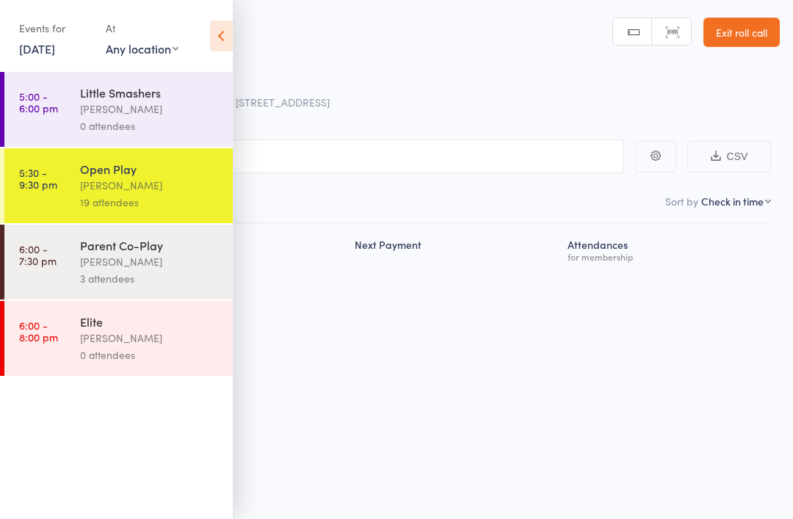
click at [413, 151] on input "search" at bounding box center [323, 157] width 602 height 34
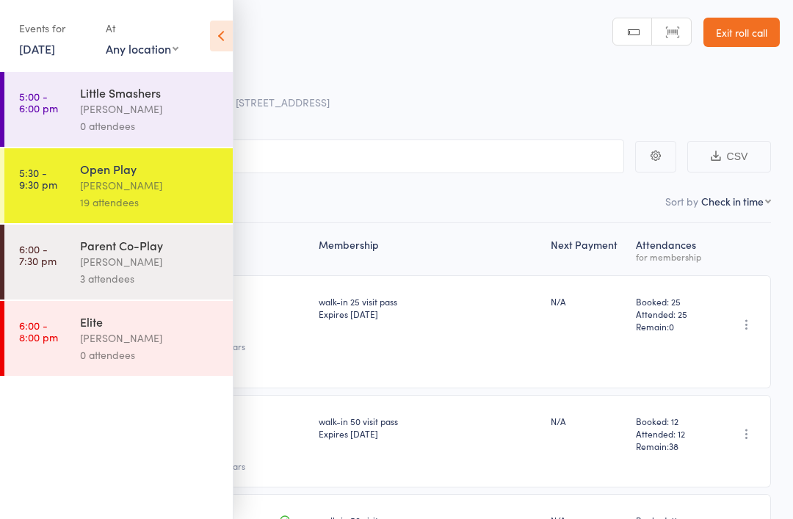
click at [232, 27] on icon at bounding box center [221, 36] width 23 height 31
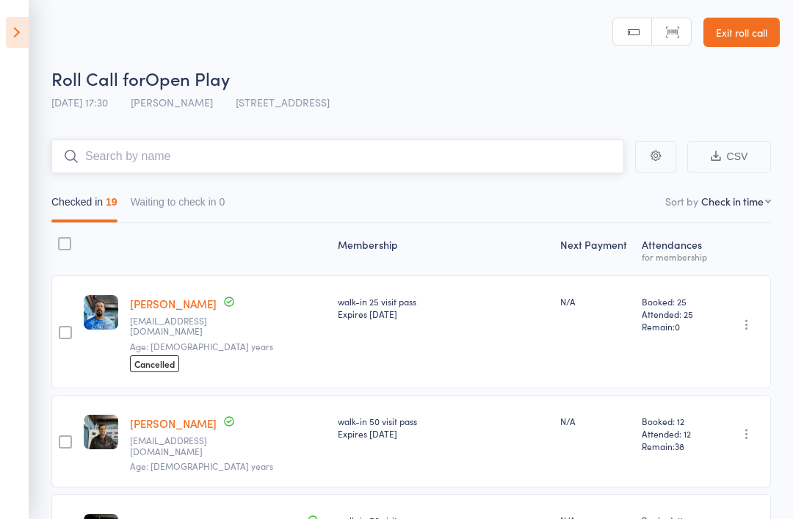
click at [367, 153] on input "search" at bounding box center [337, 157] width 573 height 34
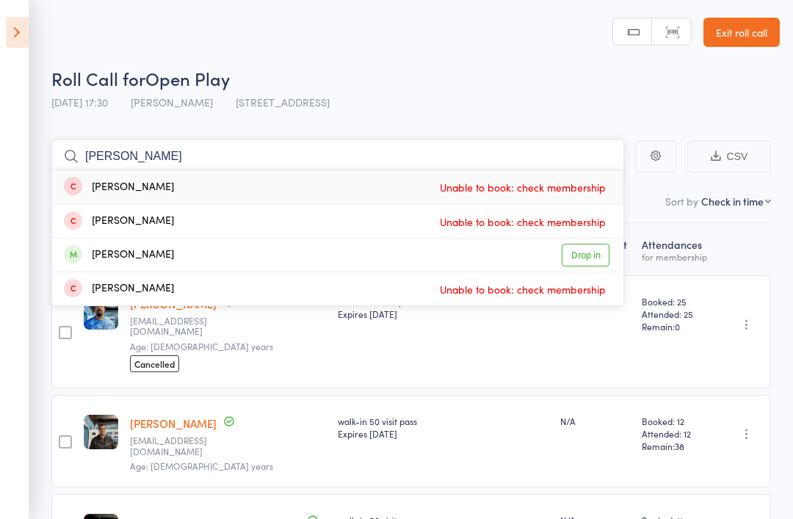
type input "[PERSON_NAME]"
click at [600, 264] on link "Drop in" at bounding box center [586, 255] width 48 height 23
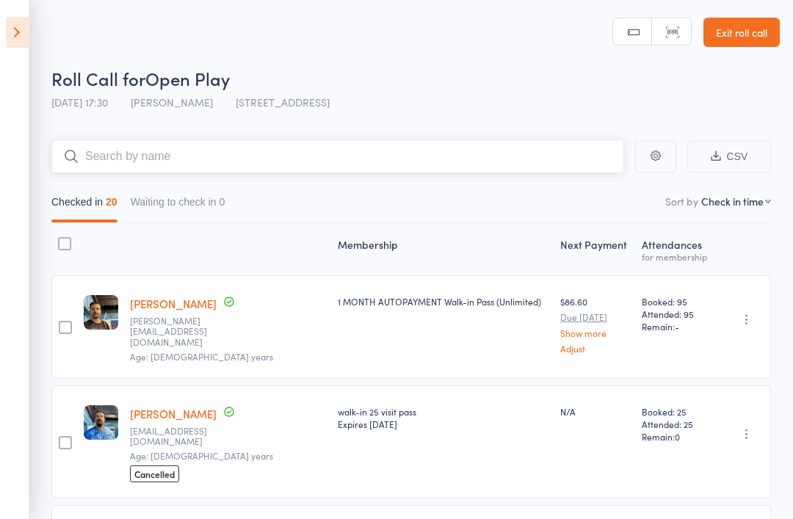
click at [355, 148] on input "search" at bounding box center [337, 157] width 573 height 34
click at [302, 156] on input "search" at bounding box center [337, 157] width 573 height 34
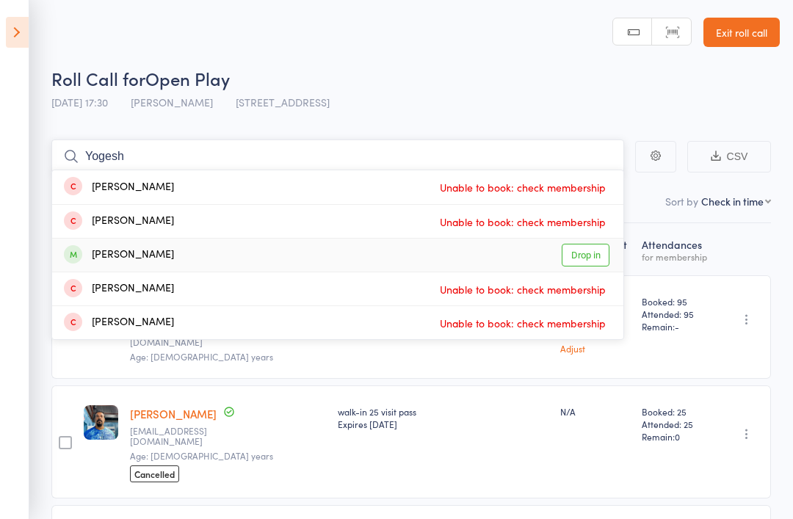
type input "Yogesh"
click at [596, 262] on link "Drop in" at bounding box center [586, 255] width 48 height 23
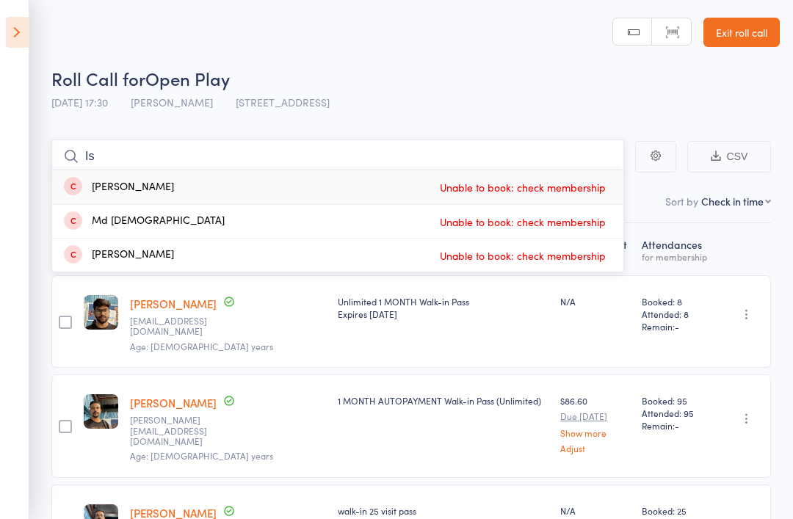
type input "I"
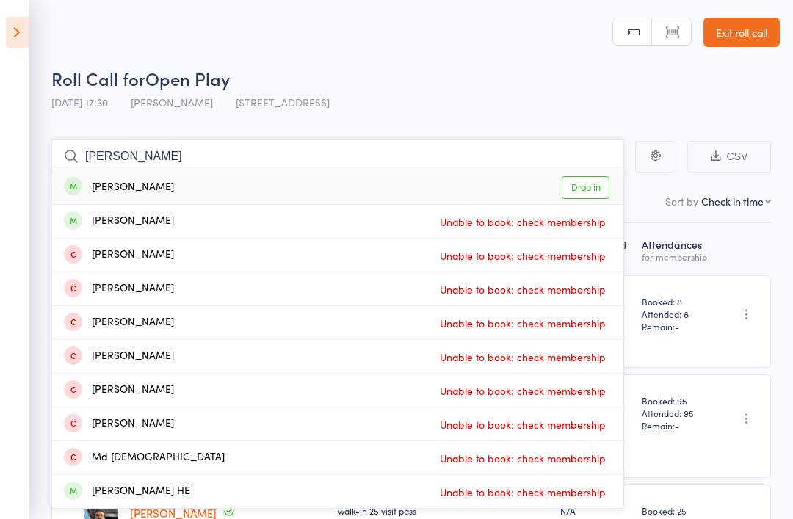
type input "[PERSON_NAME]"
click at [586, 190] on link "Drop in" at bounding box center [586, 187] width 48 height 23
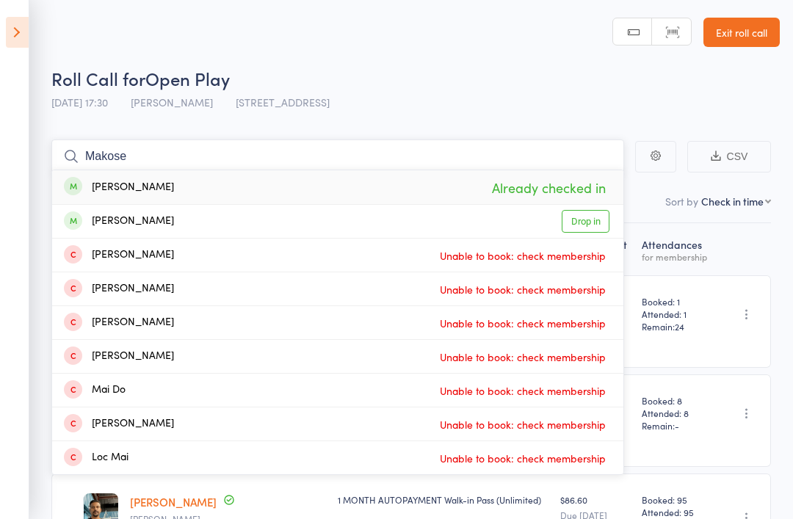
type input "Makose"
click at [584, 231] on link "Drop in" at bounding box center [586, 221] width 48 height 23
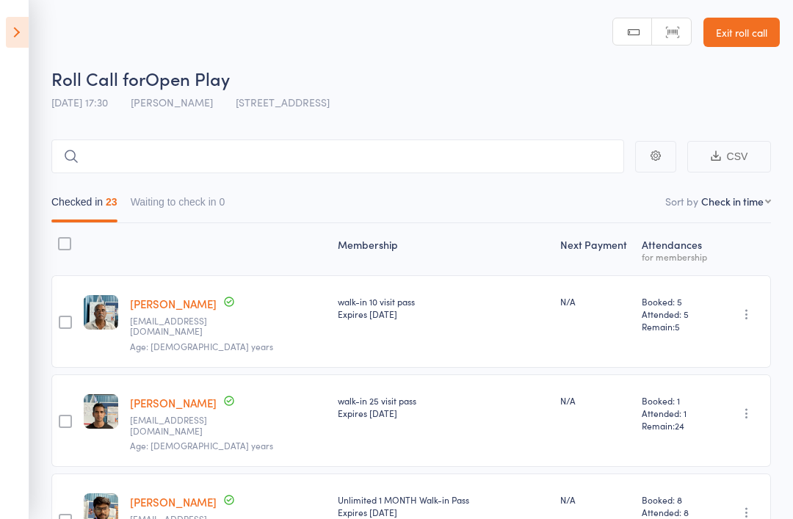
click at [1, 49] on aside "Events for 16 Sep, 2025 16 Sep, 2025 September 2025 Sun Mon Tue Wed Thu Fri Sat…" at bounding box center [14, 259] width 29 height 519
click at [28, 44] on icon at bounding box center [17, 32] width 23 height 31
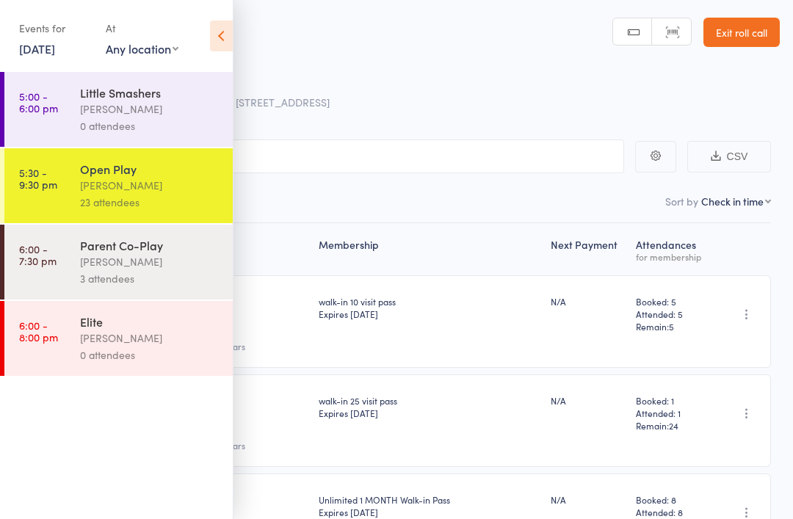
click at [230, 34] on icon at bounding box center [221, 36] width 23 height 31
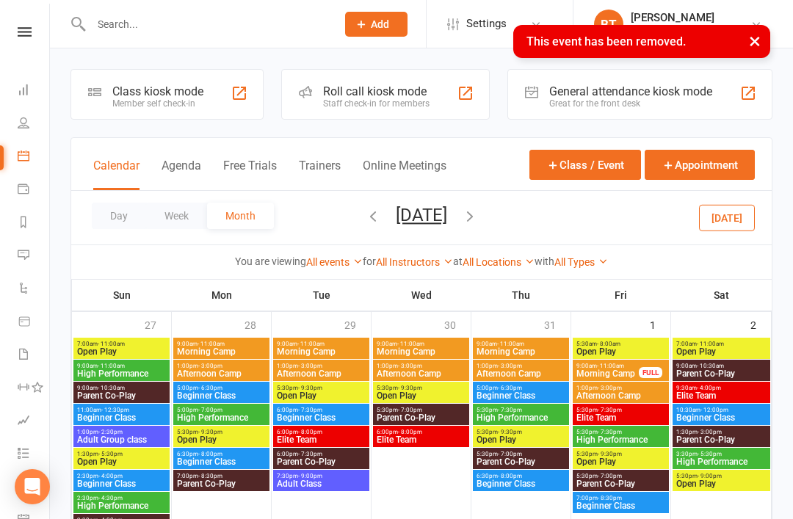
click at [363, 4] on div "Prospect Member Non-attending contact Class / event Appointment Task Membership…" at bounding box center [376, 24] width 100 height 48
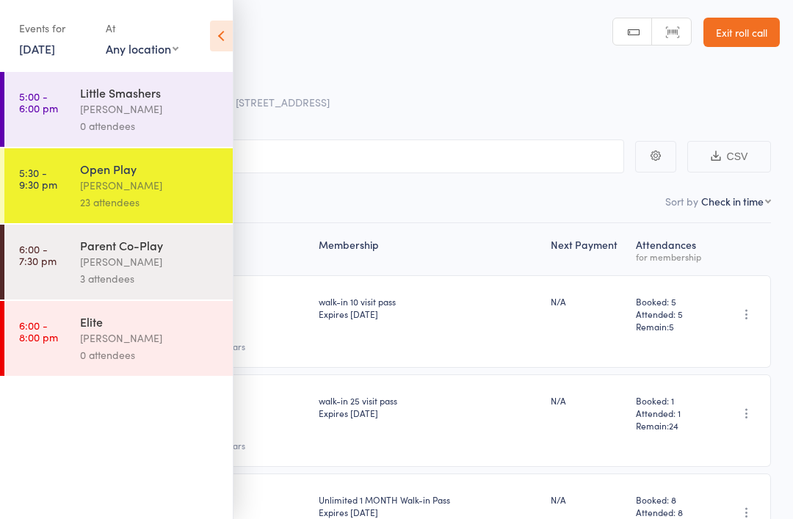
click at [169, 192] on div "[PERSON_NAME]" at bounding box center [150, 185] width 140 height 17
click at [230, 37] on icon at bounding box center [221, 36] width 23 height 31
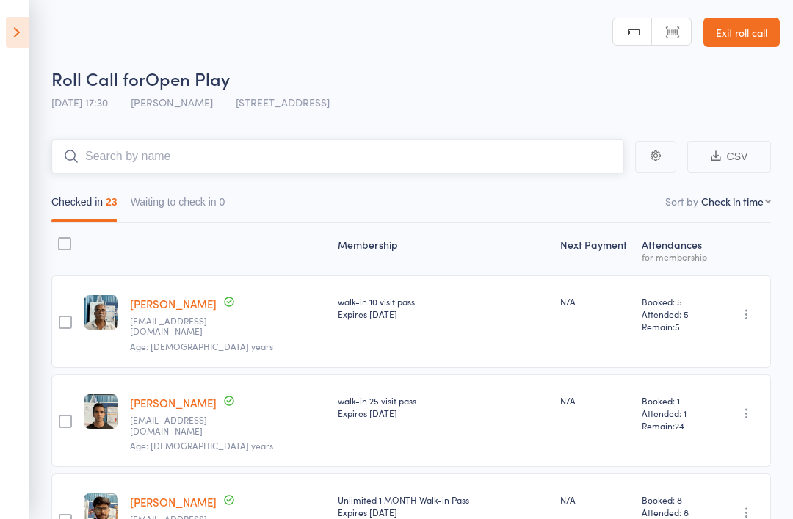
click at [276, 160] on input "search" at bounding box center [337, 157] width 573 height 34
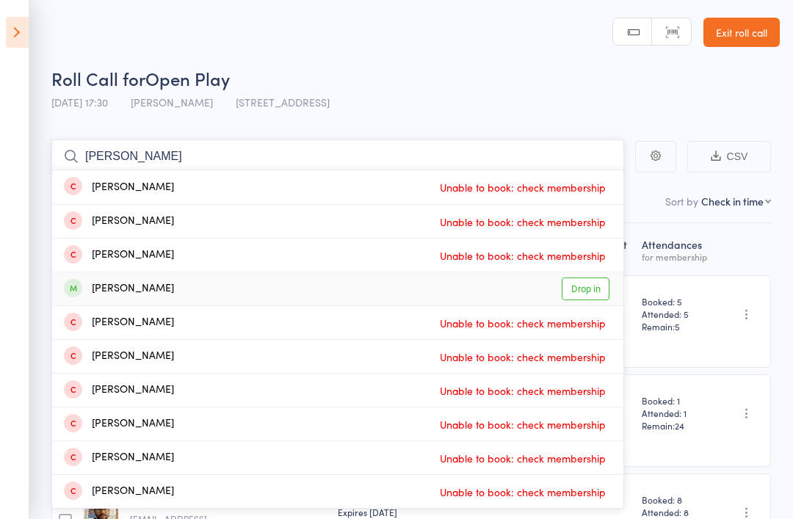
type input "Ali"
click at [604, 287] on link "Drop in" at bounding box center [586, 289] width 48 height 23
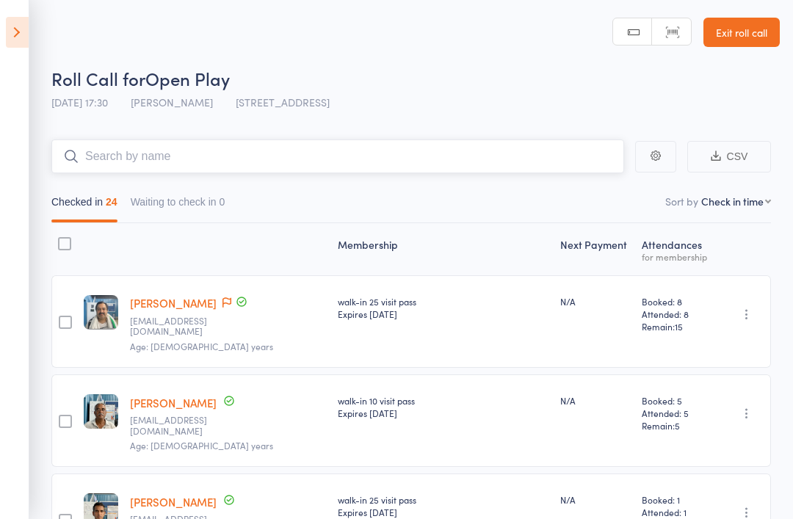
click at [184, 145] on input "search" at bounding box center [337, 157] width 573 height 34
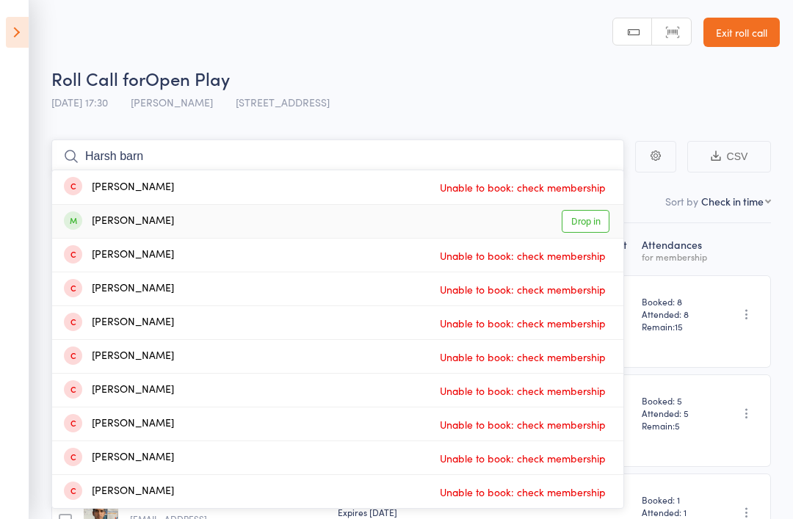
type input "Harsh barn"
click at [593, 215] on link "Drop in" at bounding box center [586, 221] width 48 height 23
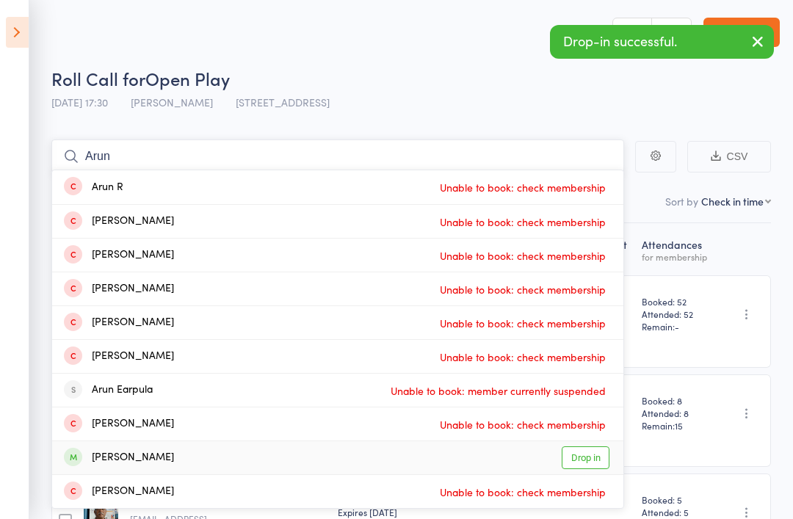
type input "Arun"
click at [603, 459] on link "Drop in" at bounding box center [586, 457] width 48 height 23
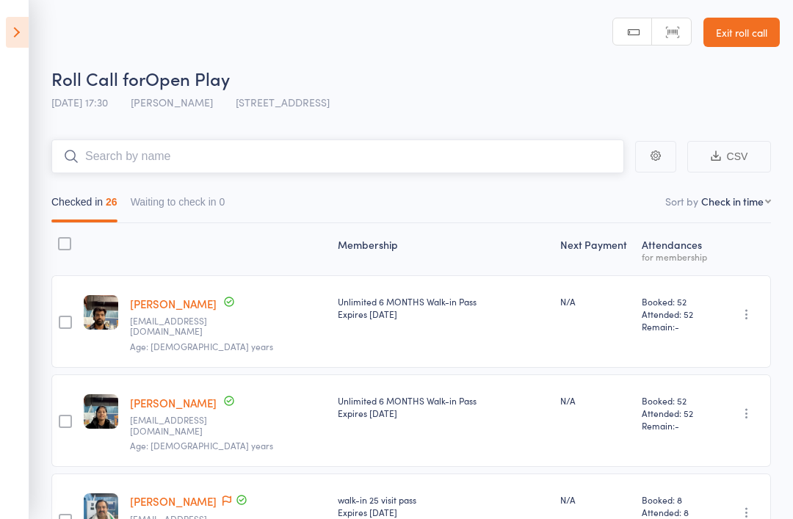
click at [137, 167] on input "search" at bounding box center [337, 157] width 573 height 34
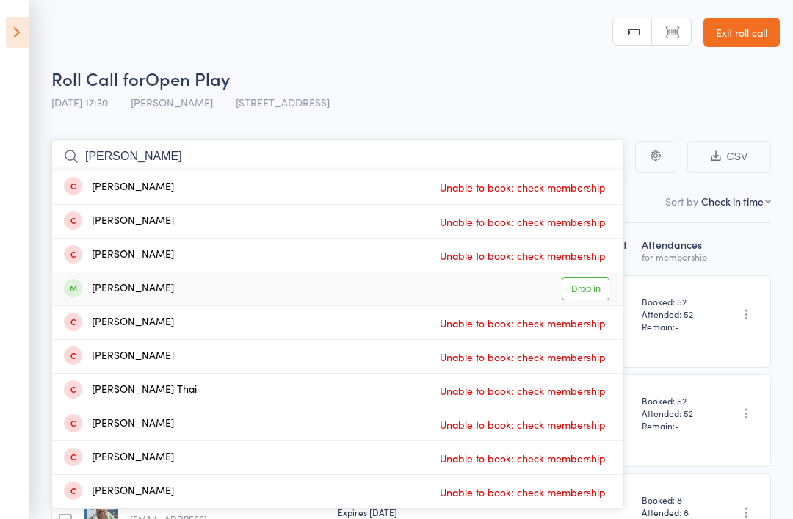
type input "Anh"
click at [595, 298] on link "Drop in" at bounding box center [586, 289] width 48 height 23
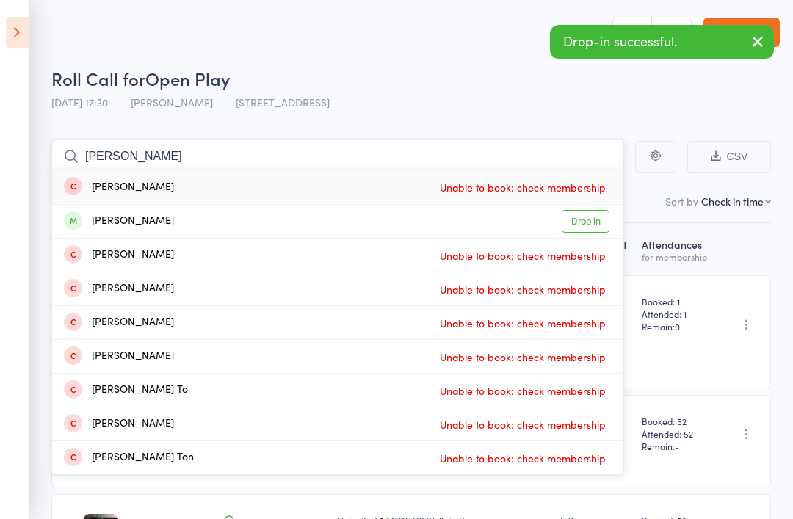
type input "Tom"
click at [584, 228] on link "Drop in" at bounding box center [586, 221] width 48 height 23
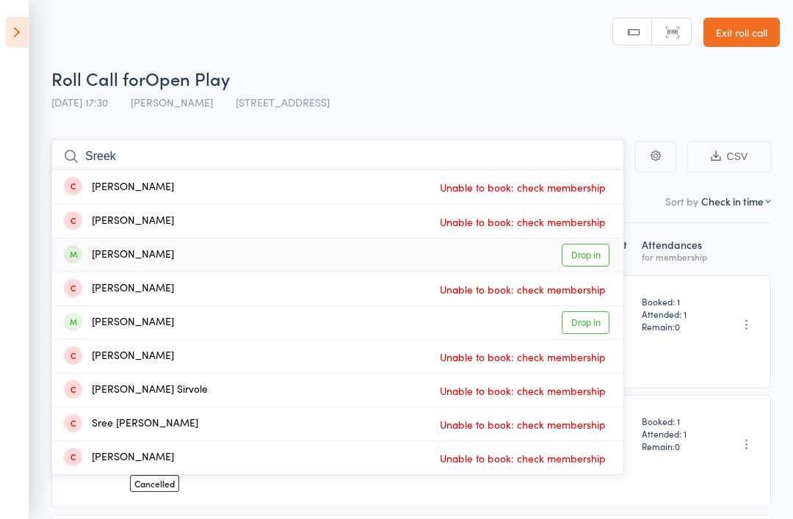
type input "Sreek"
click at [587, 247] on link "Drop in" at bounding box center [586, 255] width 48 height 23
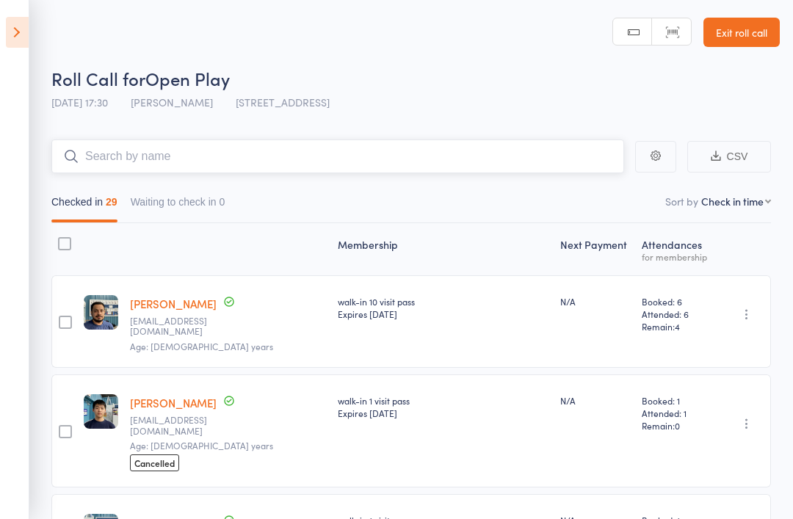
click at [277, 150] on input "search" at bounding box center [337, 157] width 573 height 34
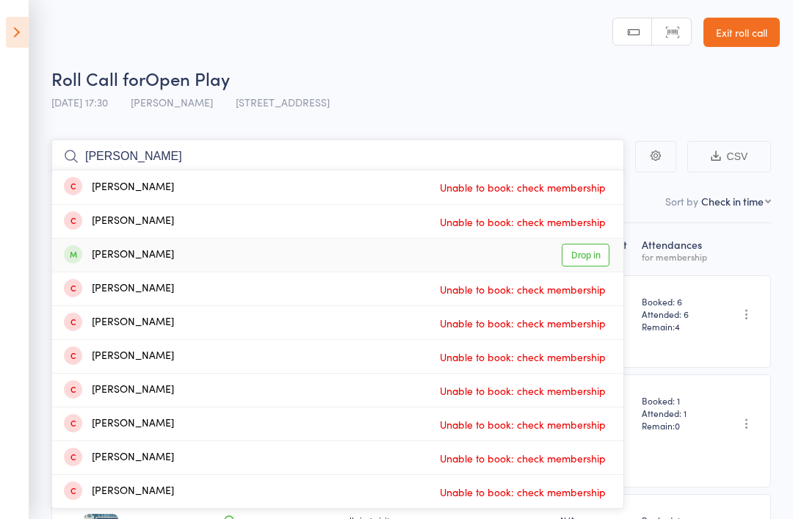
type input "Martin"
click at [595, 258] on link "Drop in" at bounding box center [586, 255] width 48 height 23
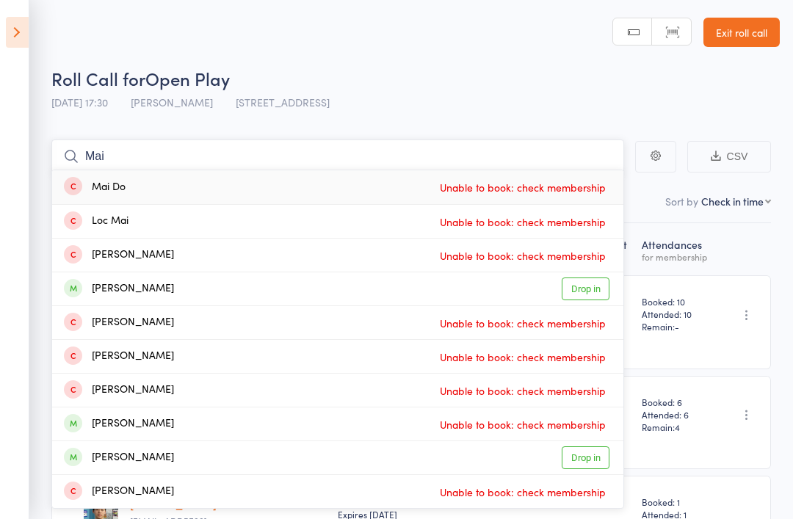
type input "Mai"
click at [584, 278] on link "Drop in" at bounding box center [586, 289] width 48 height 23
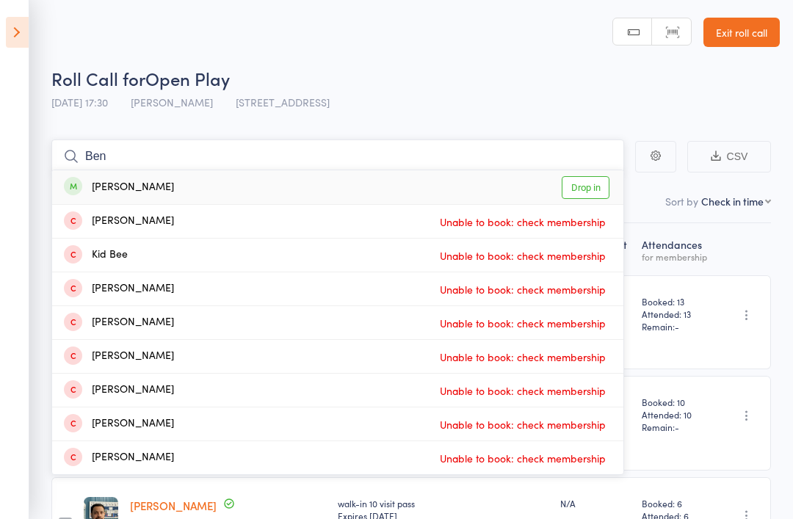
type input "Ben"
click at [598, 189] on link "Drop in" at bounding box center [586, 187] width 48 height 23
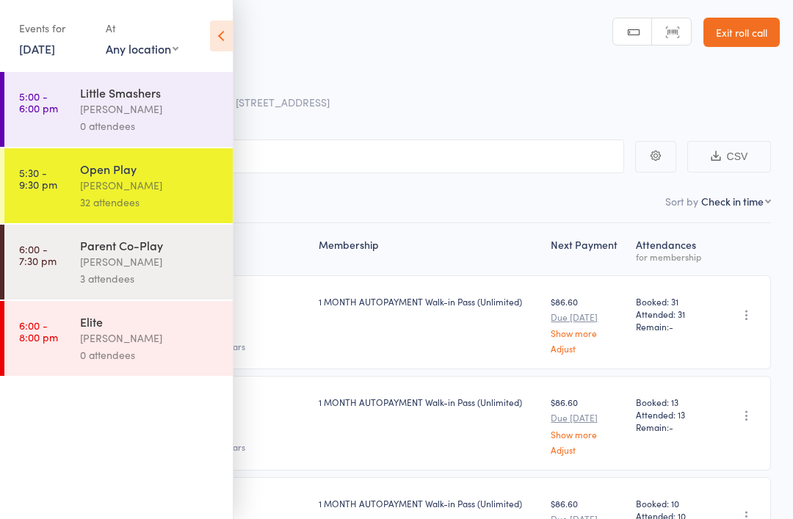
click at [147, 211] on div "32 attendees" at bounding box center [150, 202] width 140 height 17
click at [230, 33] on icon at bounding box center [221, 36] width 23 height 31
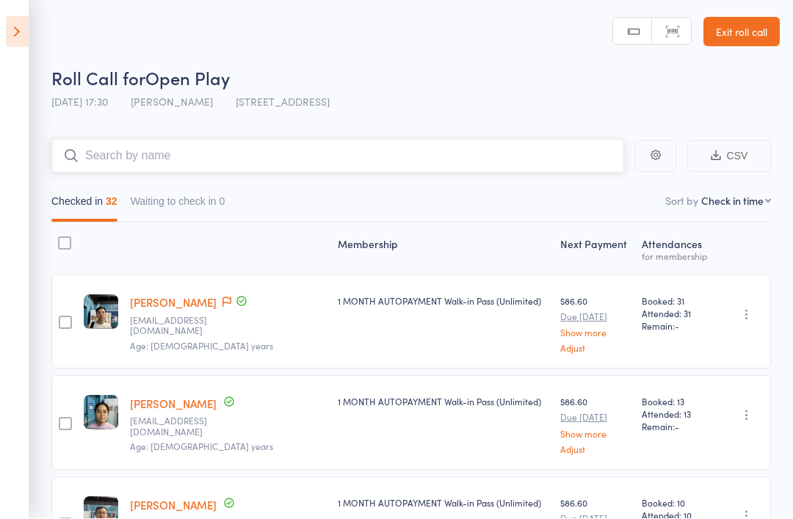
click at [560, 156] on input "search" at bounding box center [337, 157] width 573 height 34
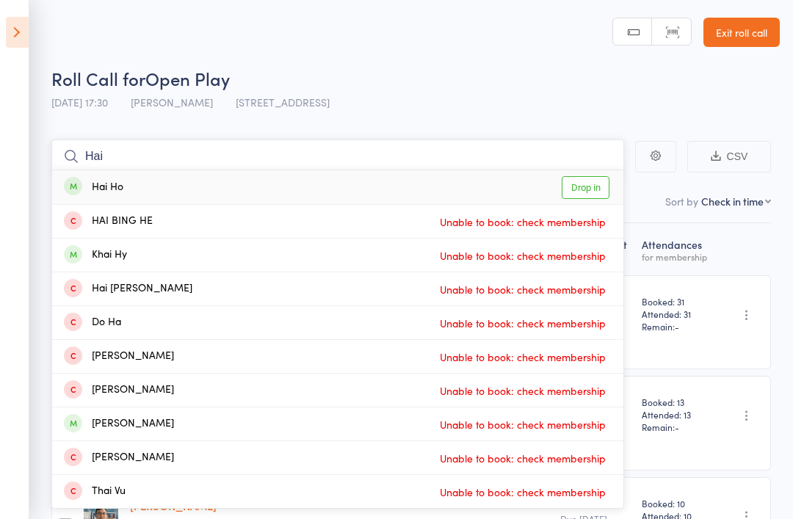
type input "Hai"
click at [599, 191] on link "Drop in" at bounding box center [586, 187] width 48 height 23
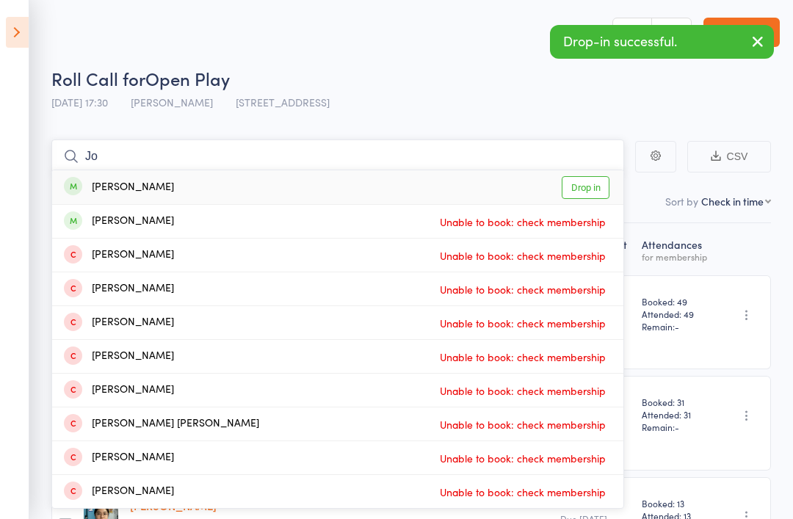
type input "Jo"
click at [597, 184] on link "Drop in" at bounding box center [586, 187] width 48 height 23
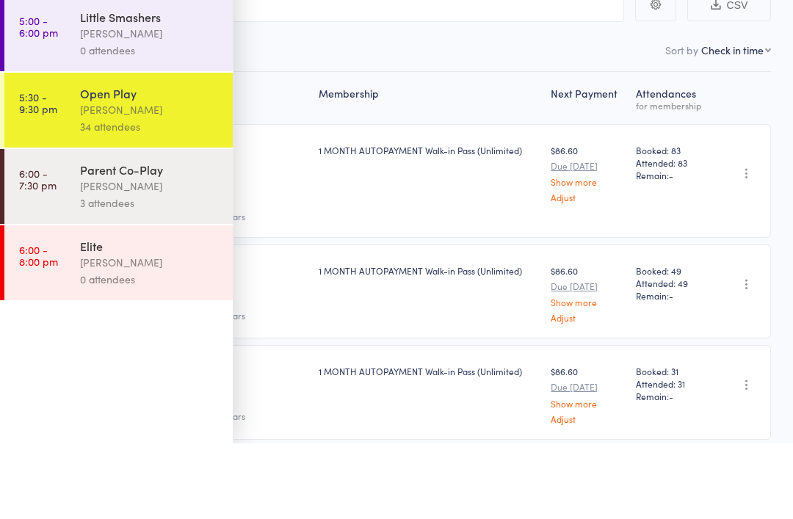
click at [43, 198] on ul "5:00 - 6:00 pm Little Smashers [PERSON_NAME] 0 attendees 5:30 - 9:30 pm Open Pl…" at bounding box center [116, 295] width 233 height 447
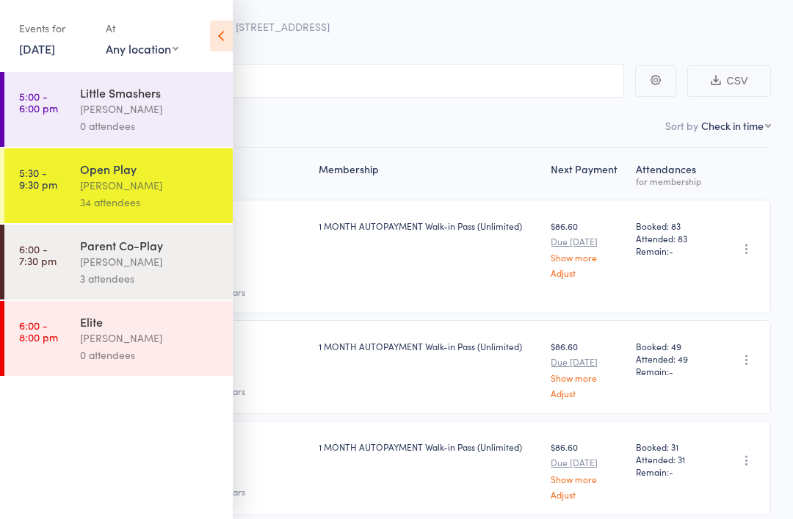
click at [220, 43] on icon at bounding box center [221, 36] width 23 height 31
